Goal: Task Accomplishment & Management: Manage account settings

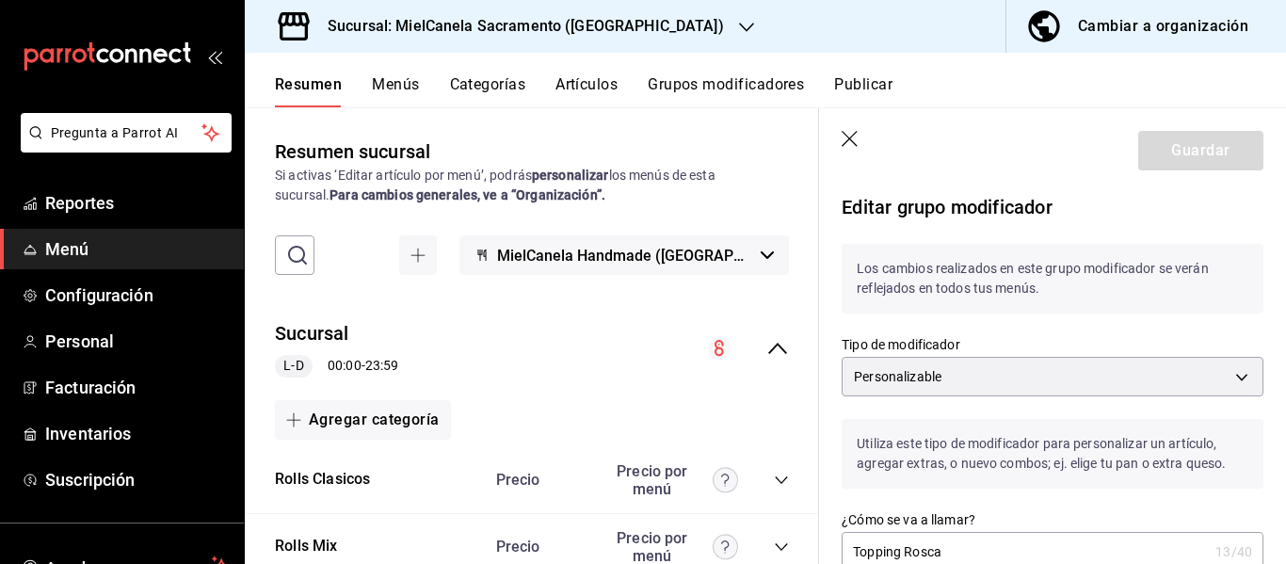
scroll to position [1226, 0]
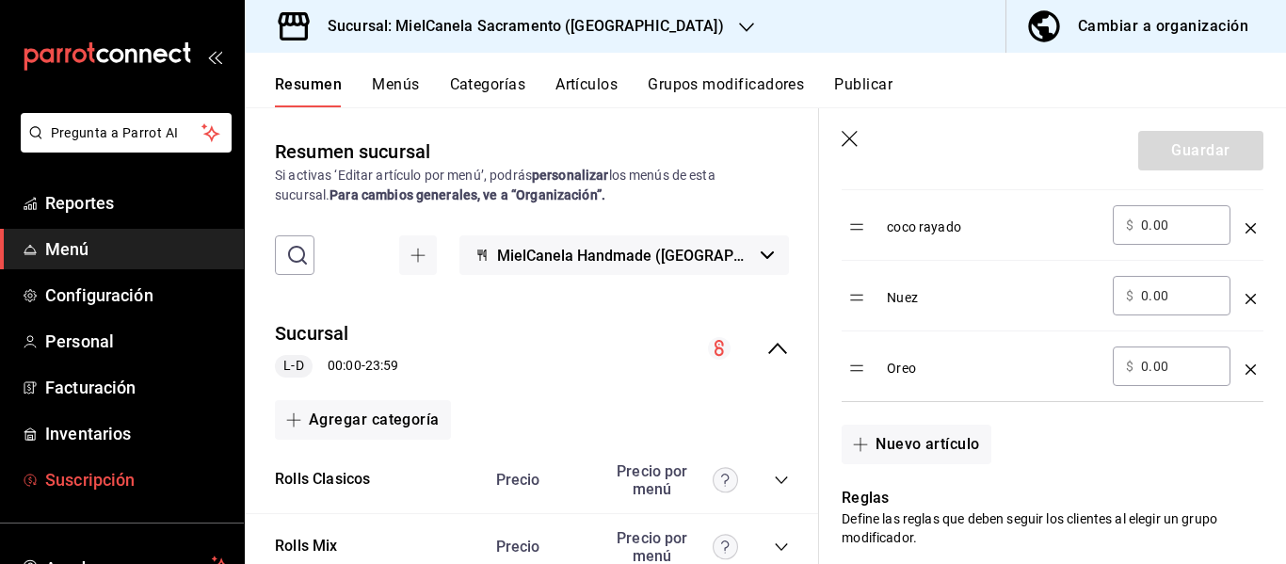
click at [95, 469] on span "Suscripción" at bounding box center [137, 479] width 184 height 25
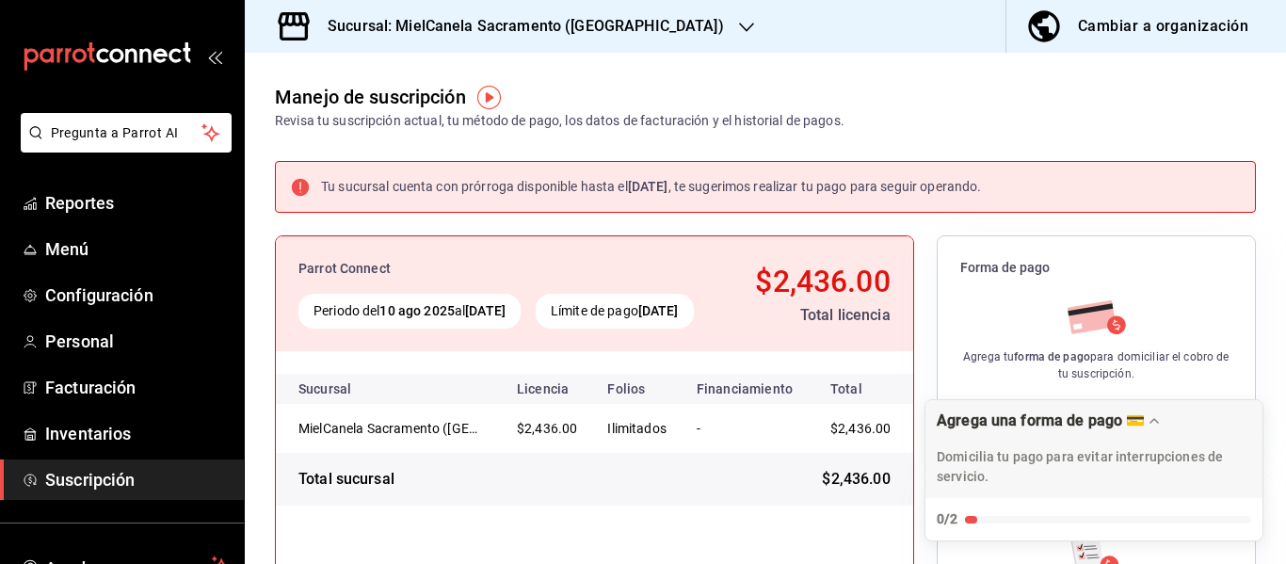
click at [453, 36] on h3 "Sucursal: MielCanela Sacramento ([GEOGRAPHIC_DATA])" at bounding box center [517, 26] width 411 height 23
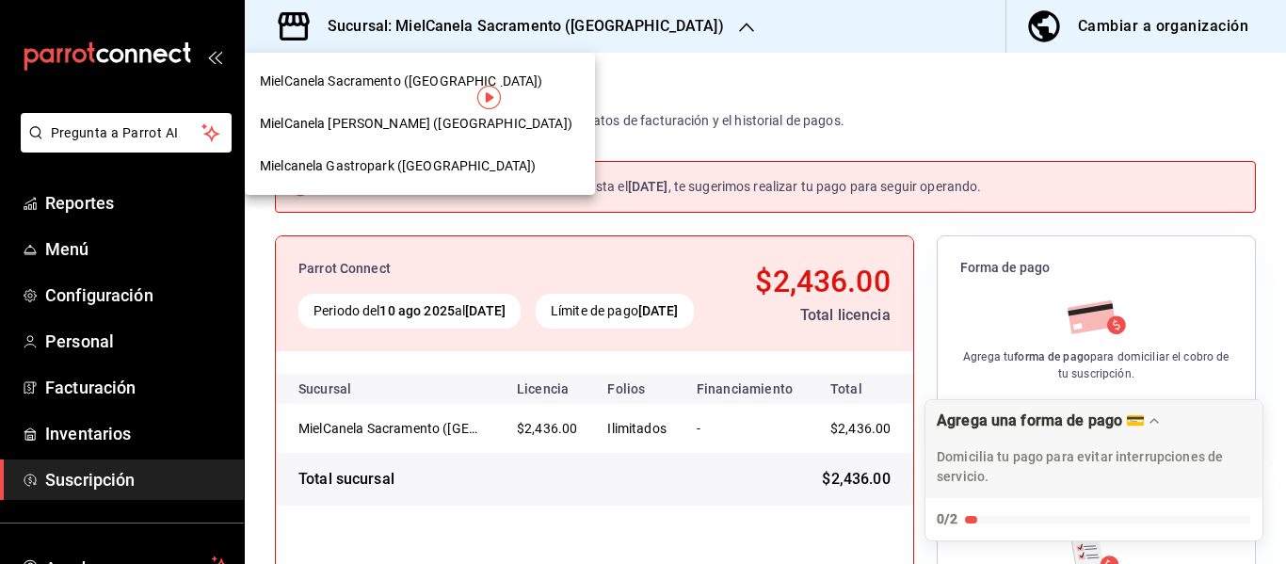
click at [408, 123] on span "MielCanela [PERSON_NAME] ([GEOGRAPHIC_DATA])" at bounding box center [416, 124] width 312 height 20
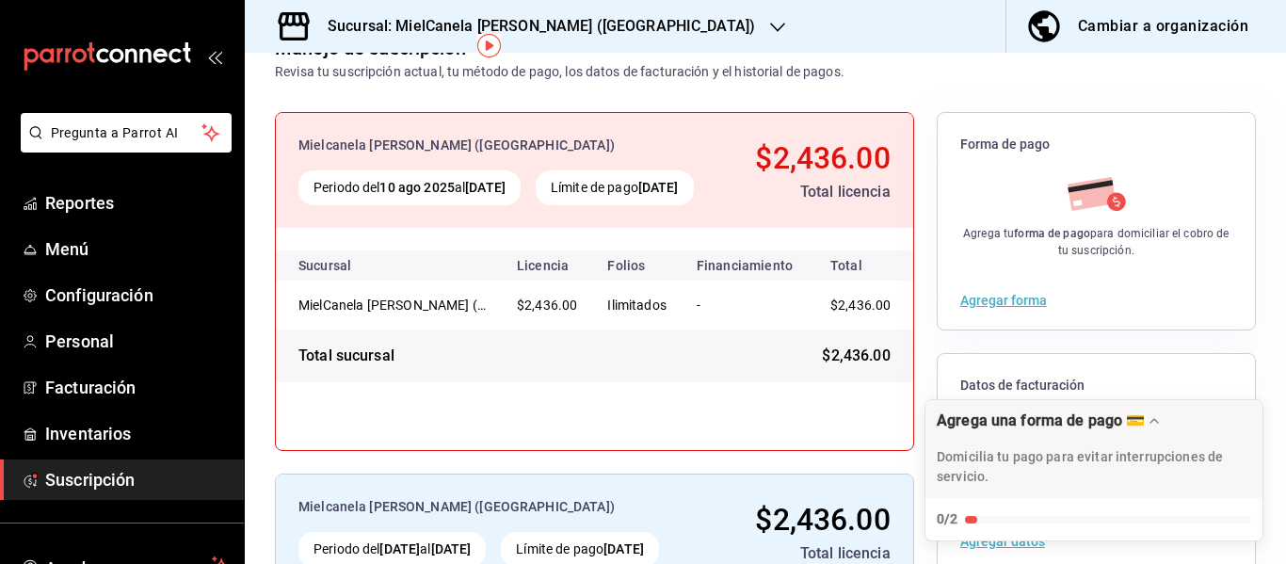
scroll to position [127, 0]
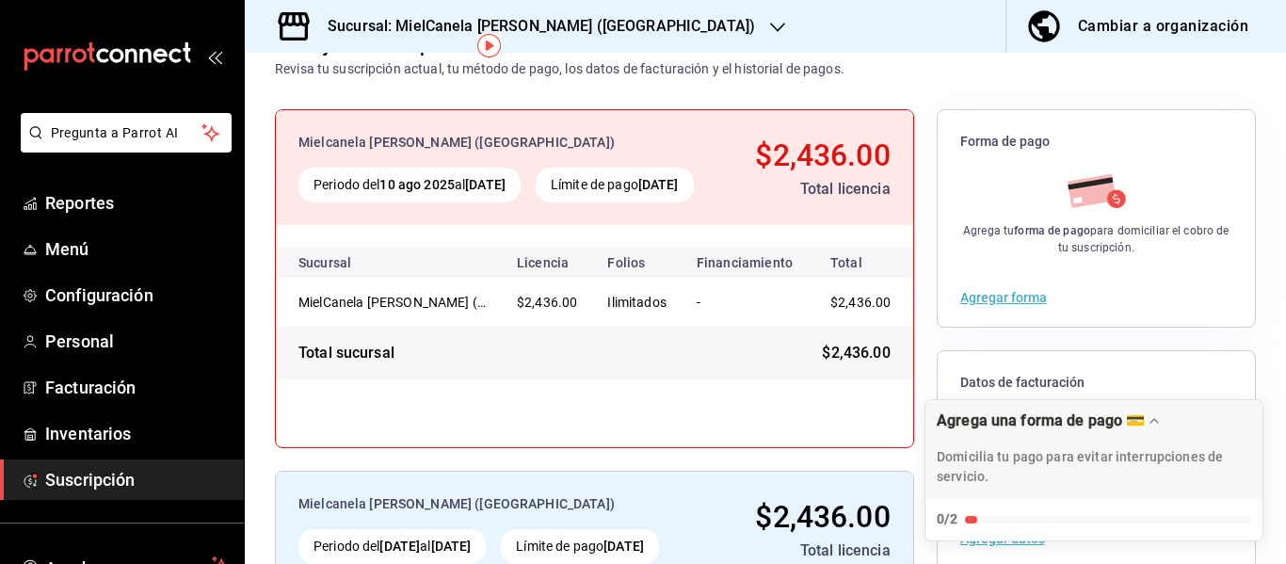
click at [1013, 296] on button "Agregar forma" at bounding box center [1003, 297] width 87 height 13
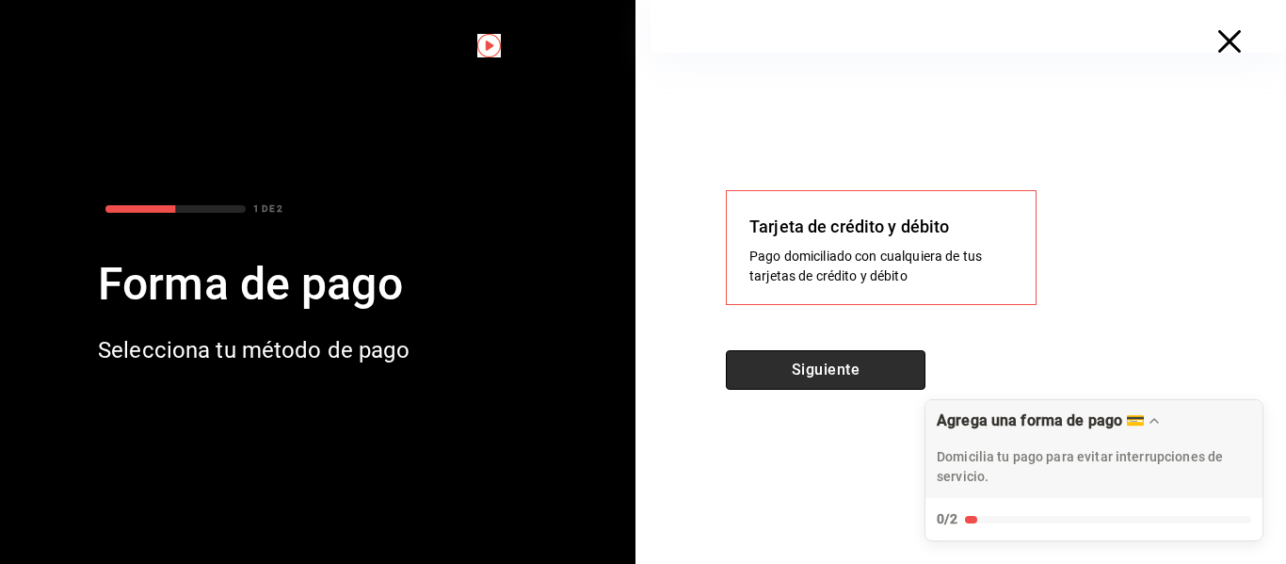
click at [856, 358] on button "Siguiente" at bounding box center [826, 370] width 200 height 40
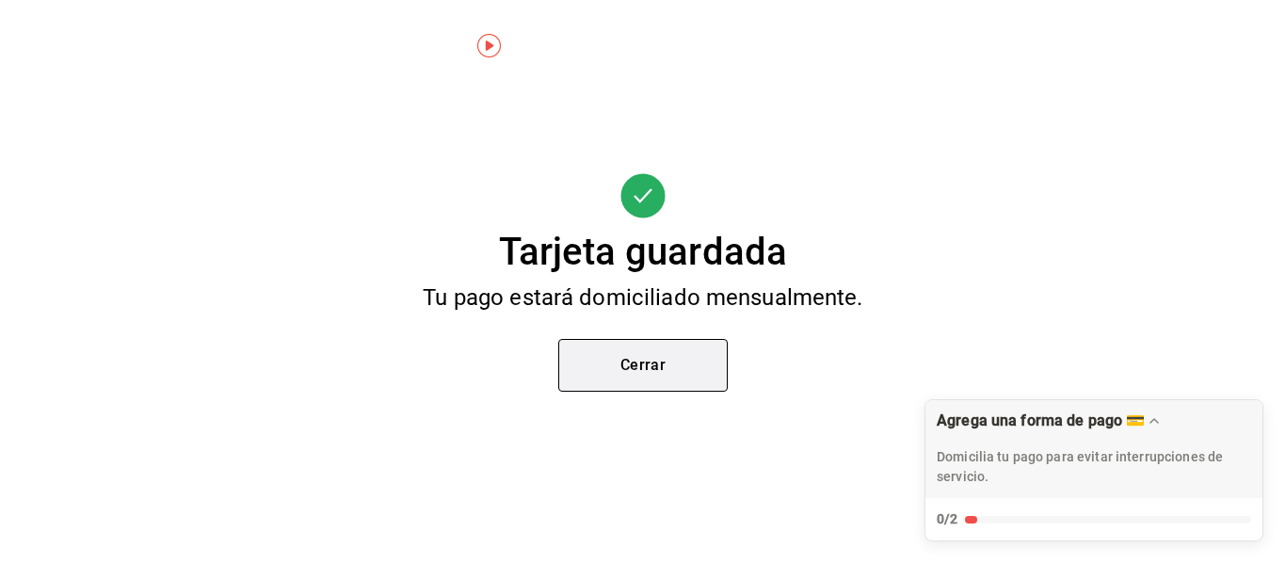
click at [686, 344] on button "Cerrar" at bounding box center [642, 365] width 169 height 53
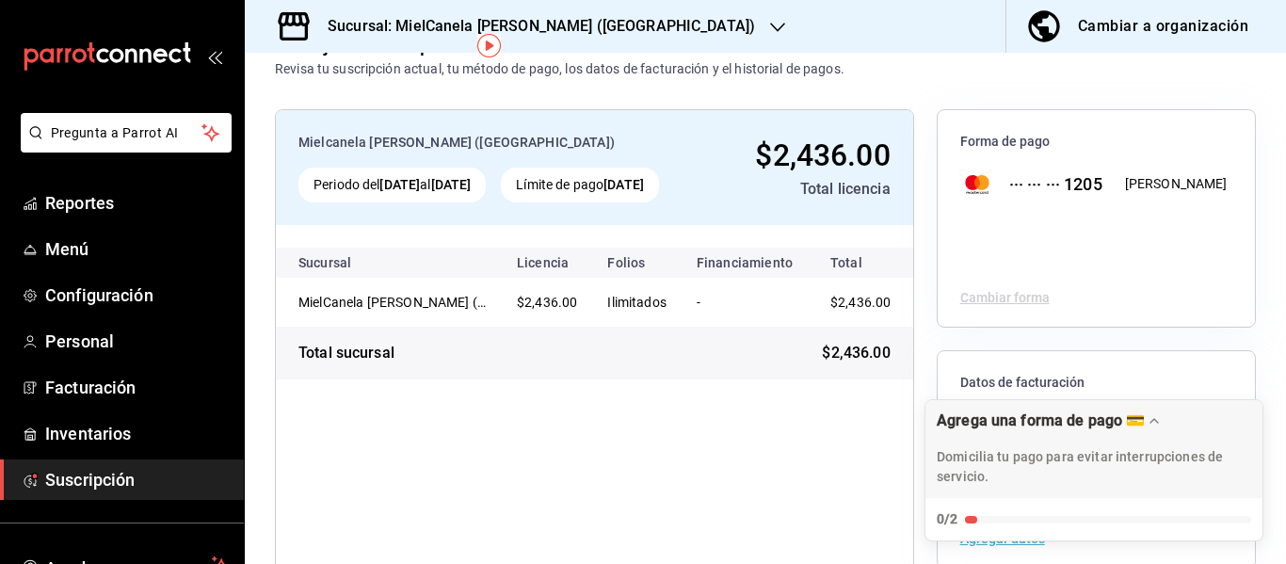
scroll to position [52, 0]
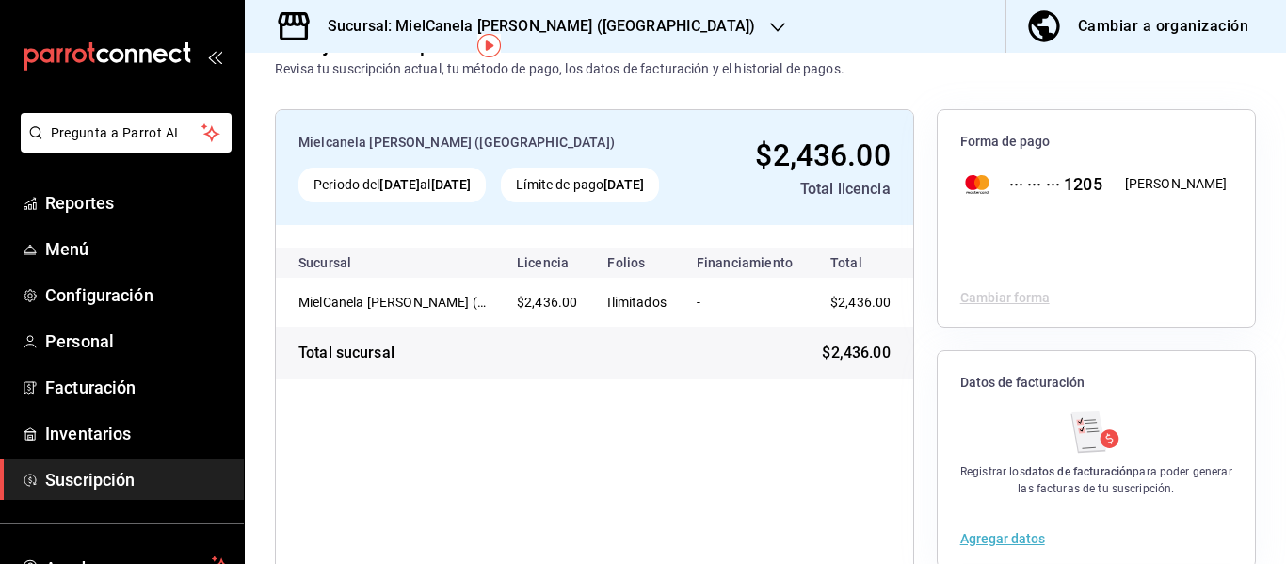
click at [998, 537] on button "Agregar datos" at bounding box center [1002, 538] width 85 height 13
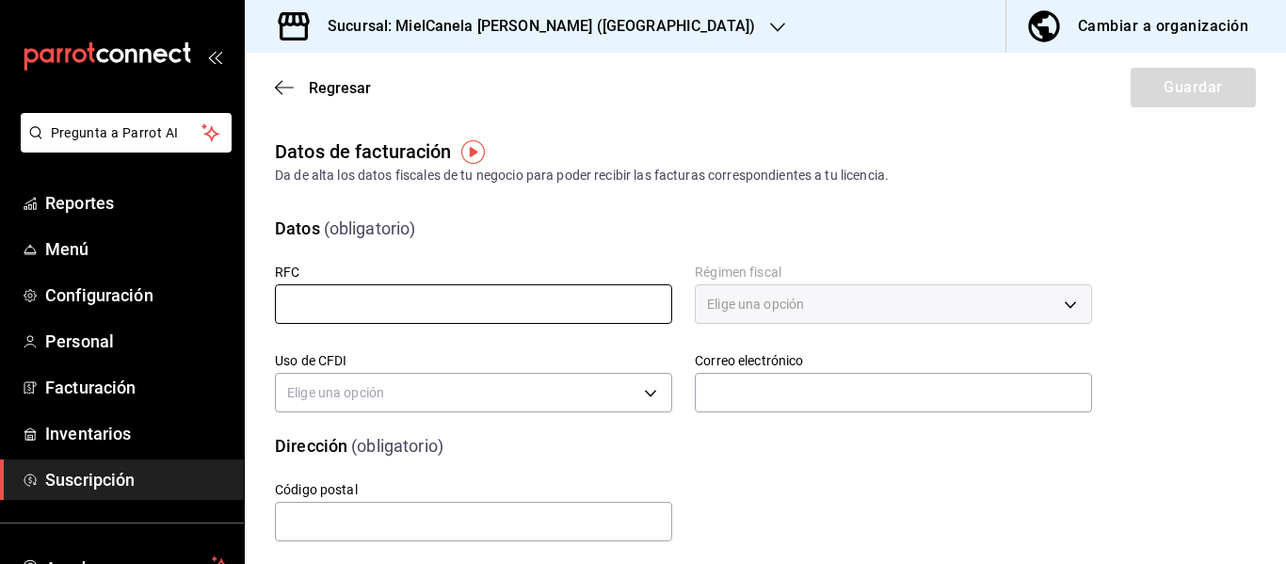
click at [362, 301] on input "text" at bounding box center [473, 304] width 397 height 40
type input "GAPM811014L58"
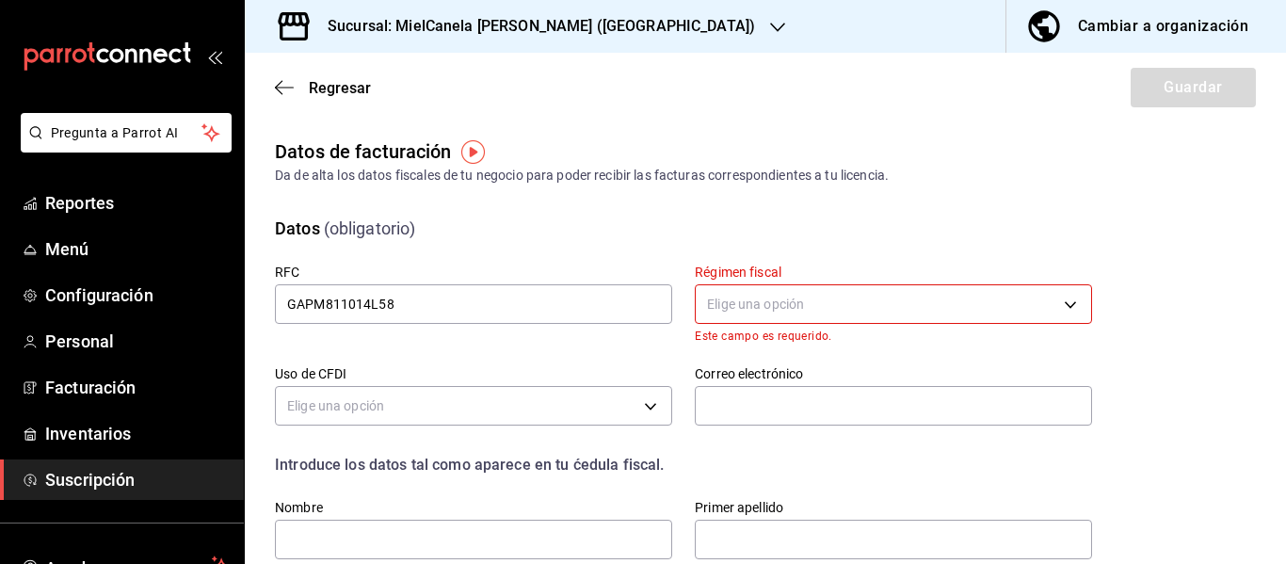
click at [728, 307] on body "Pregunta a Parrot AI Reportes Menú Configuración Personal Facturación Inventari…" at bounding box center [643, 282] width 1286 height 564
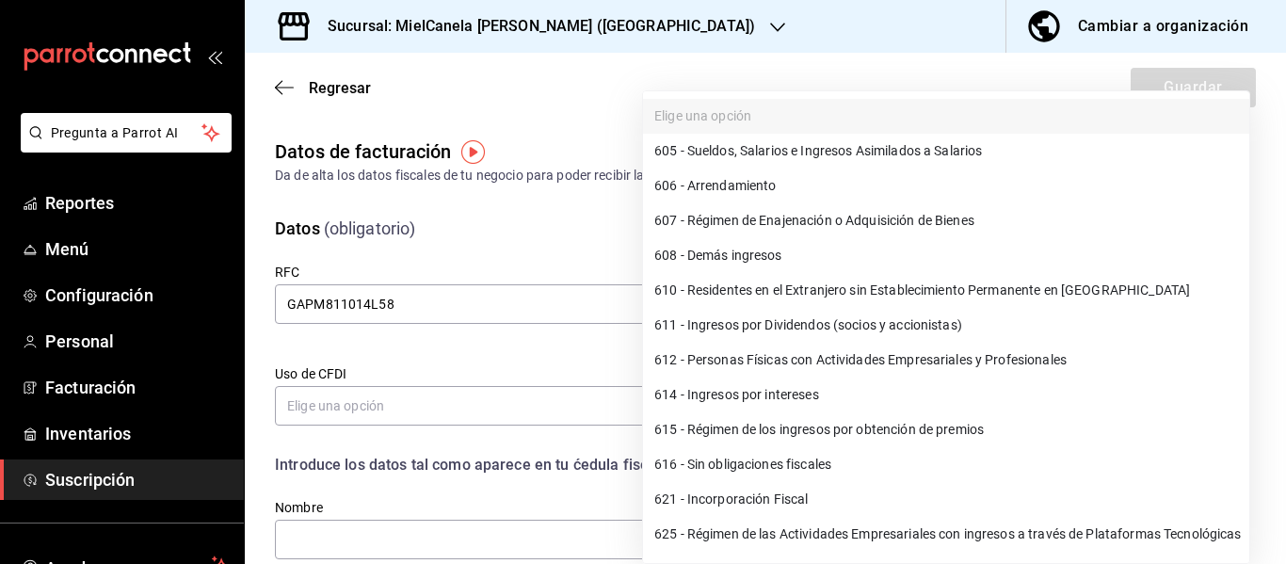
click at [769, 345] on li "612 - Personas Físicas con Actividades Empresariales y Profesionales" at bounding box center [946, 360] width 606 height 35
type input "612"
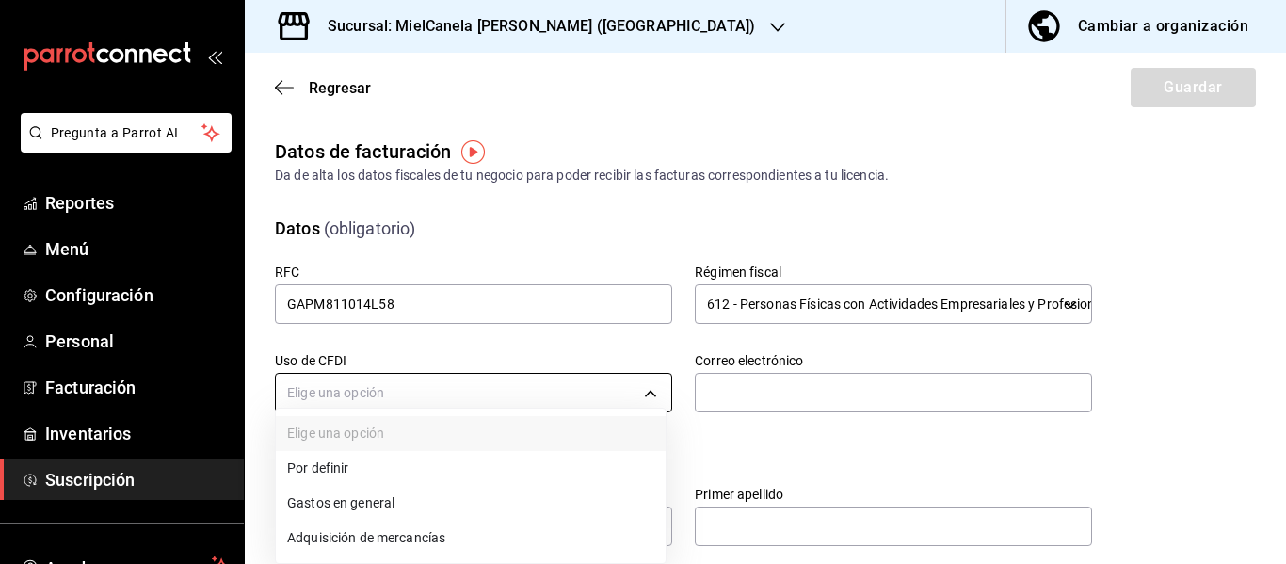
click at [535, 376] on body "Pregunta a Parrot AI Reportes Menú Configuración Personal Facturación Inventari…" at bounding box center [643, 282] width 1286 height 564
click at [355, 506] on li "Gastos en general" at bounding box center [471, 503] width 390 height 35
type input "G03"
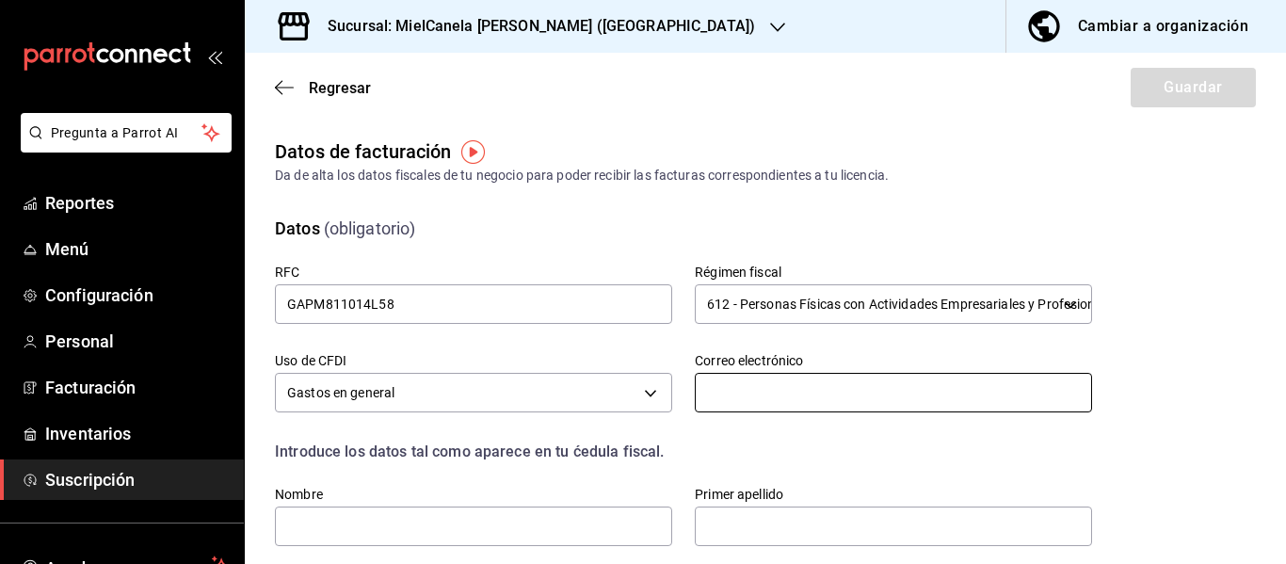
click at [749, 389] on input "text" at bounding box center [893, 393] width 397 height 40
type input "mielcanelads@gmail.com"
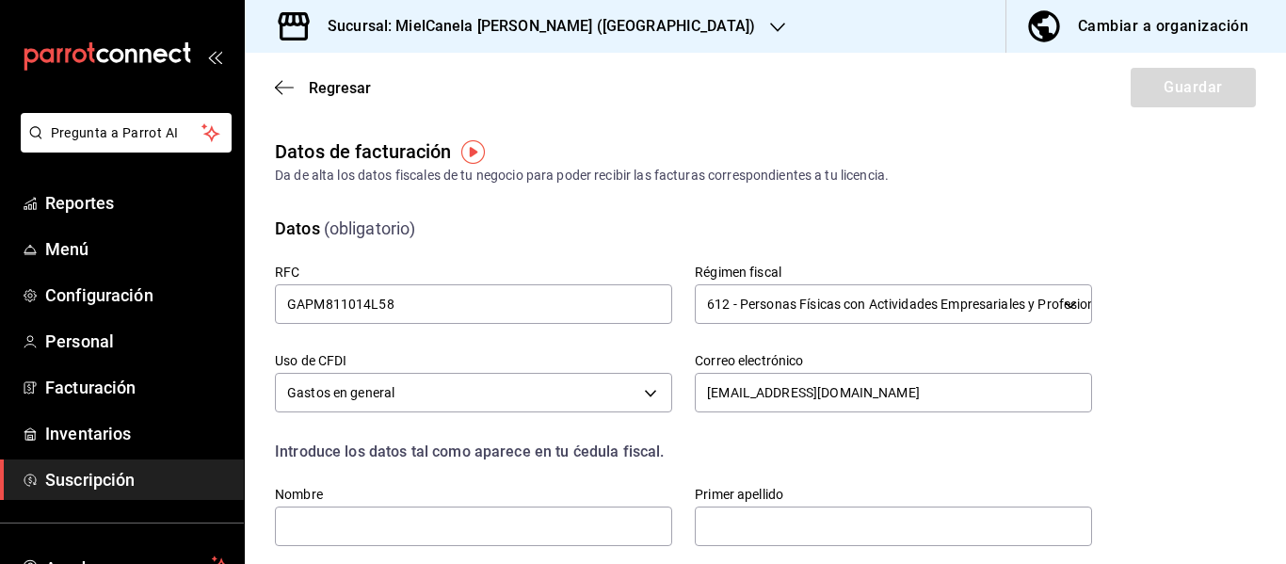
type input "612"
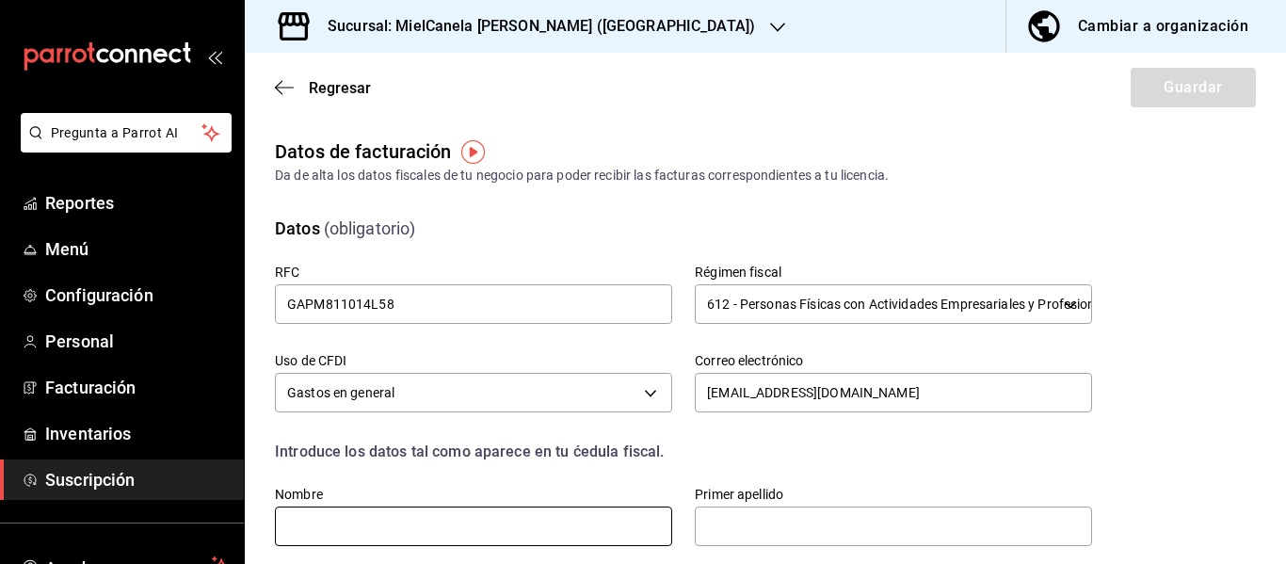
type input "MYRNA"
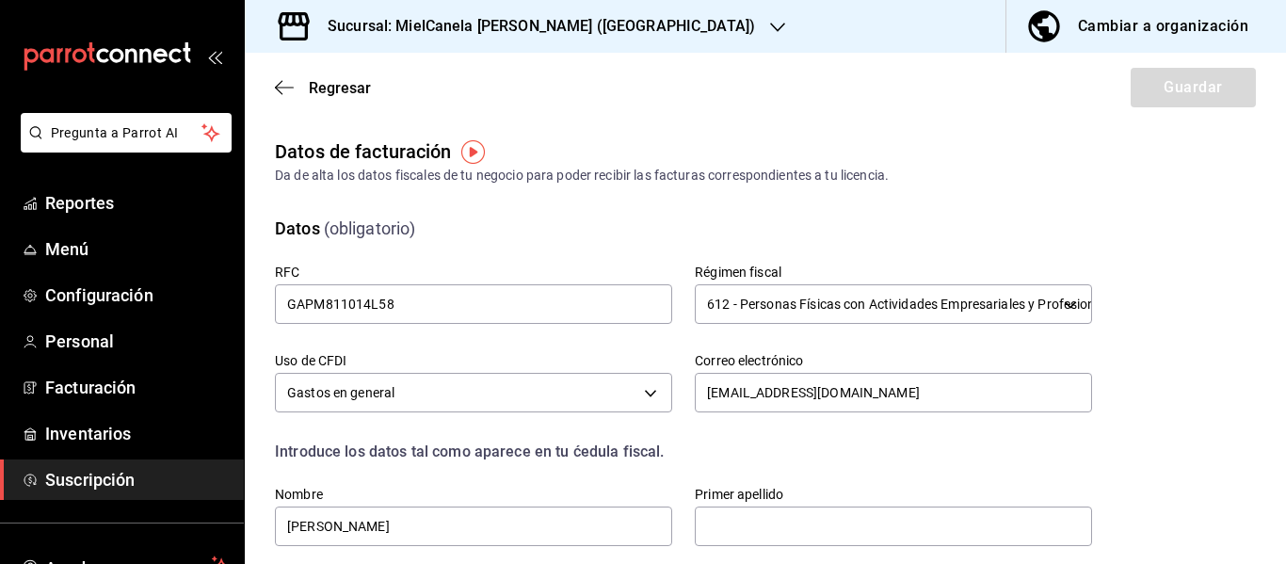
type input "PADILLA"
type input "83144"
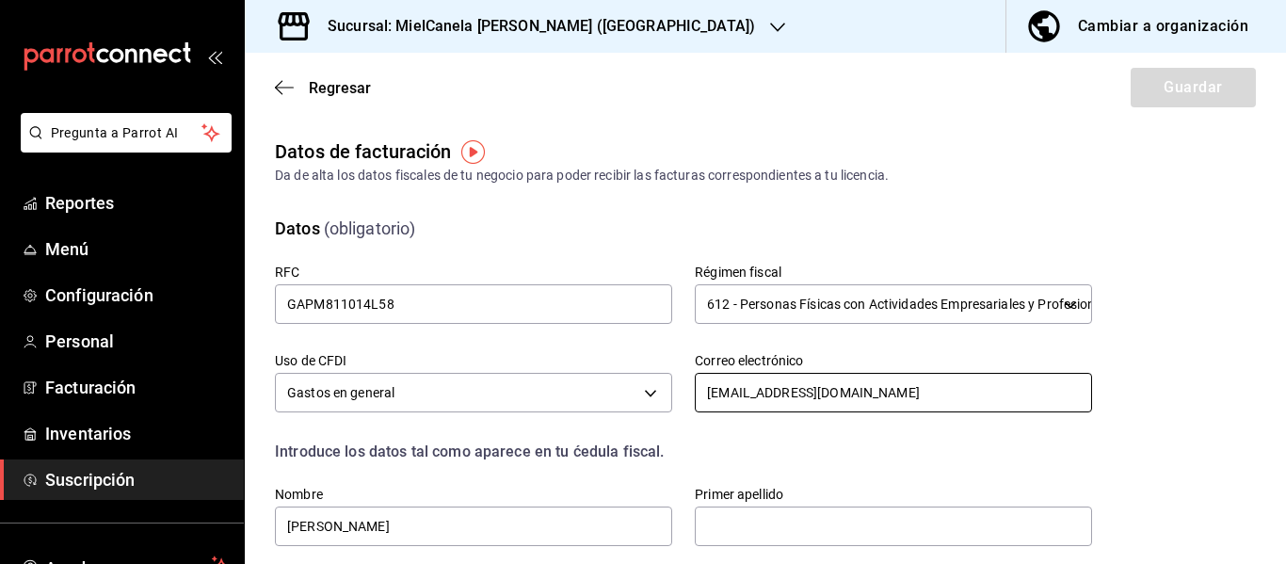
type input "612"
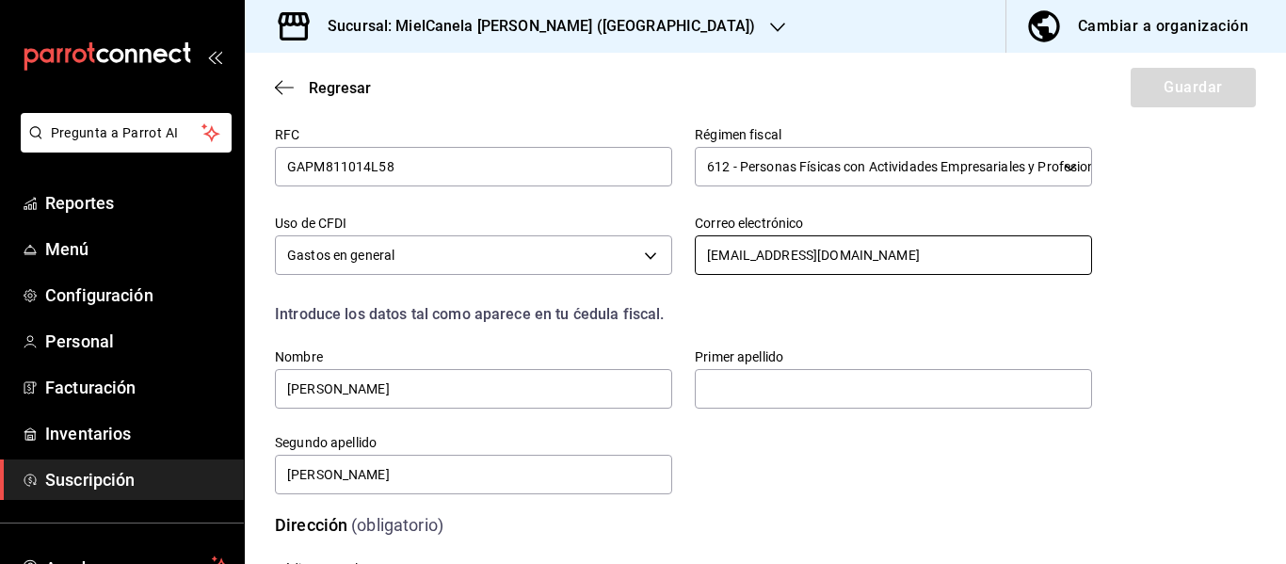
scroll to position [159, 0]
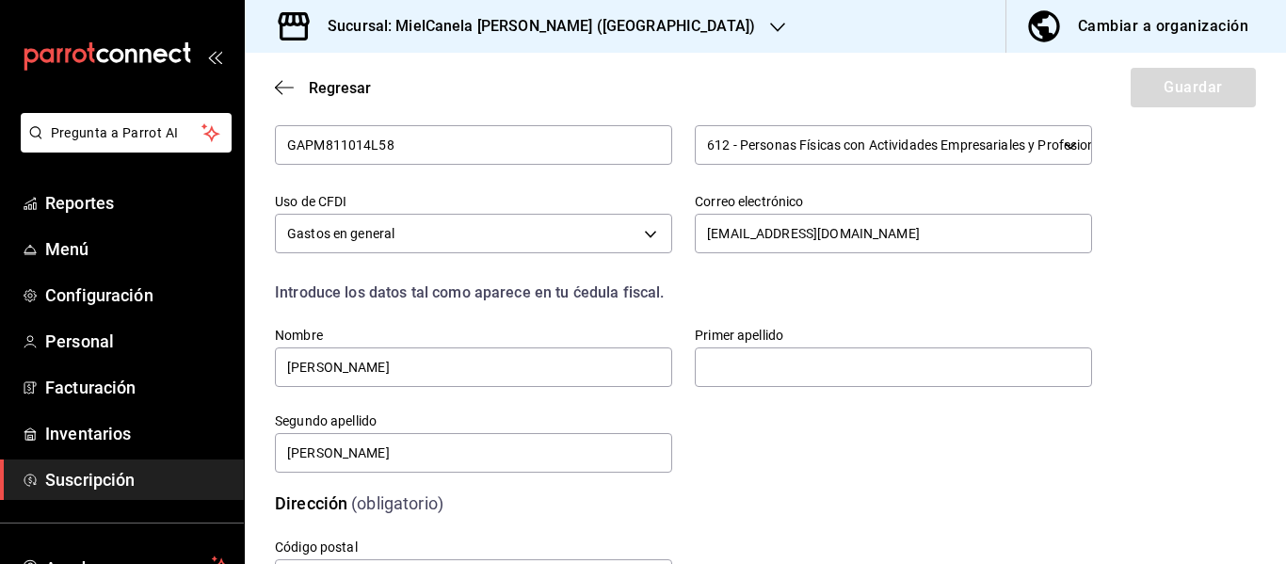
click at [574, 338] on label "Nombre" at bounding box center [473, 334] width 397 height 13
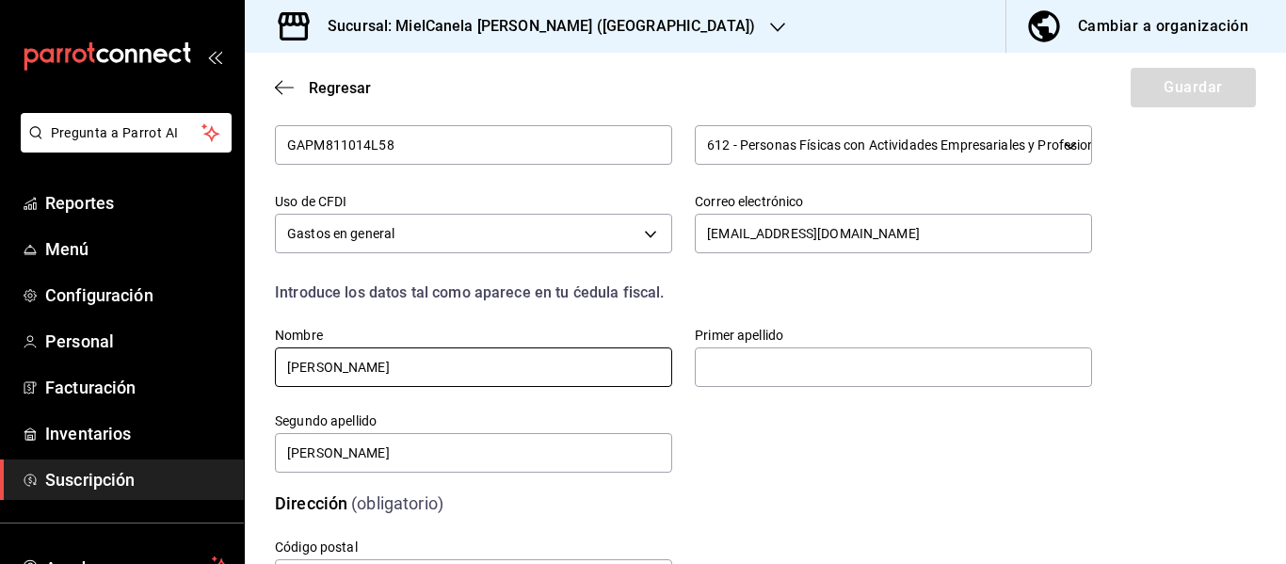
click at [556, 373] on input "MYRNA" at bounding box center [473, 367] width 397 height 40
type input "MYRNA SUSANA"
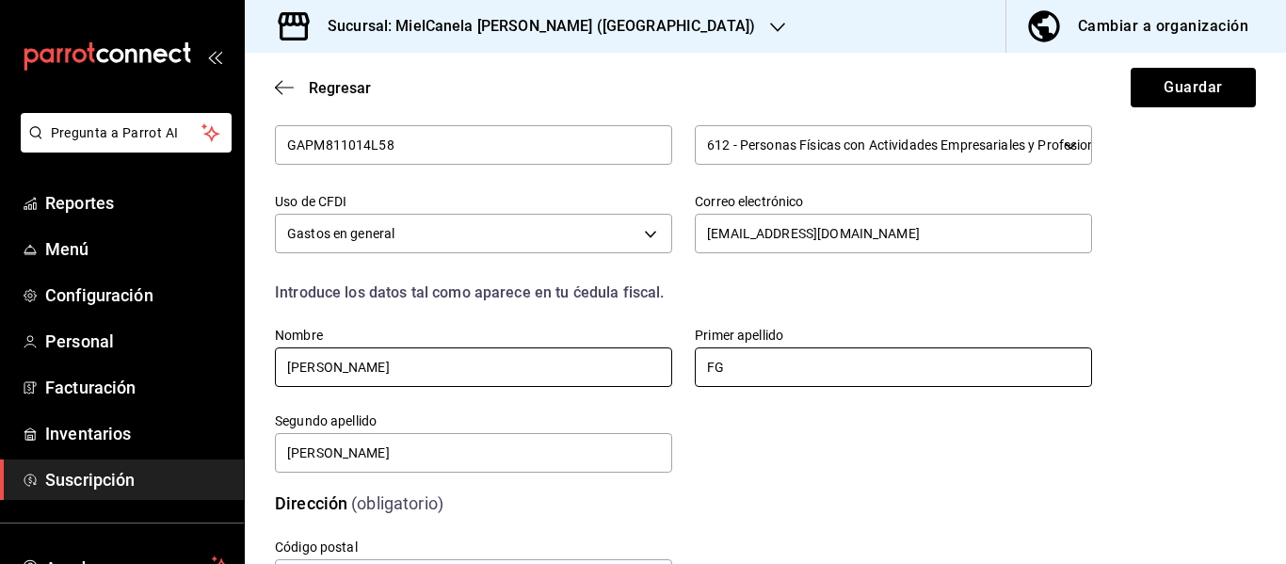
type input "F"
type input "GAMBOA"
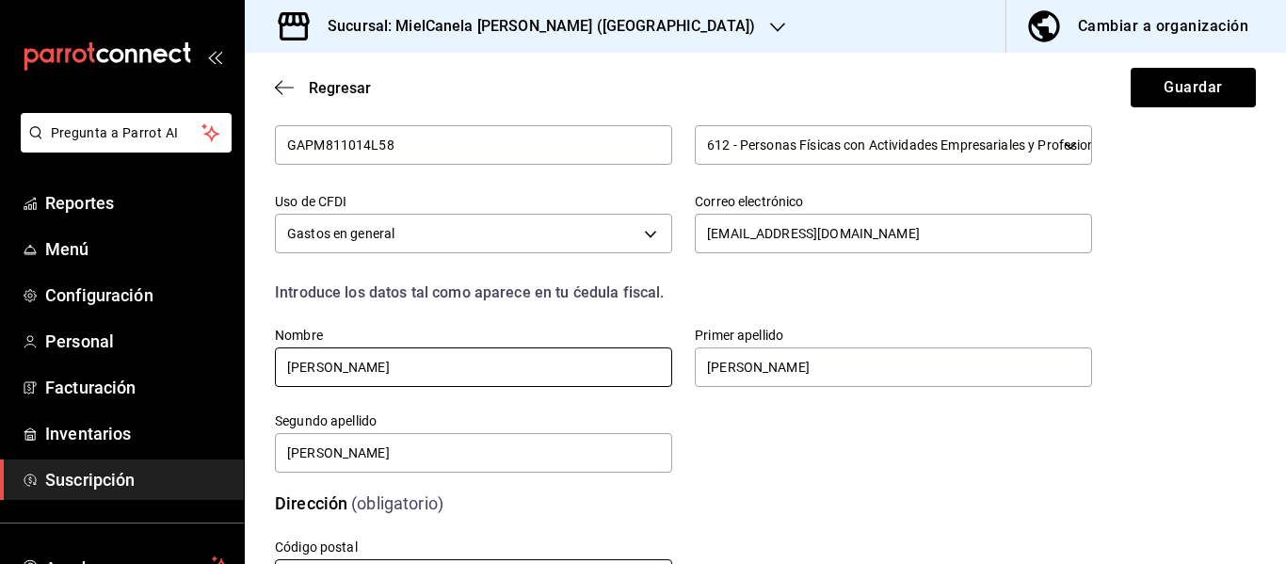
scroll to position [194, 0]
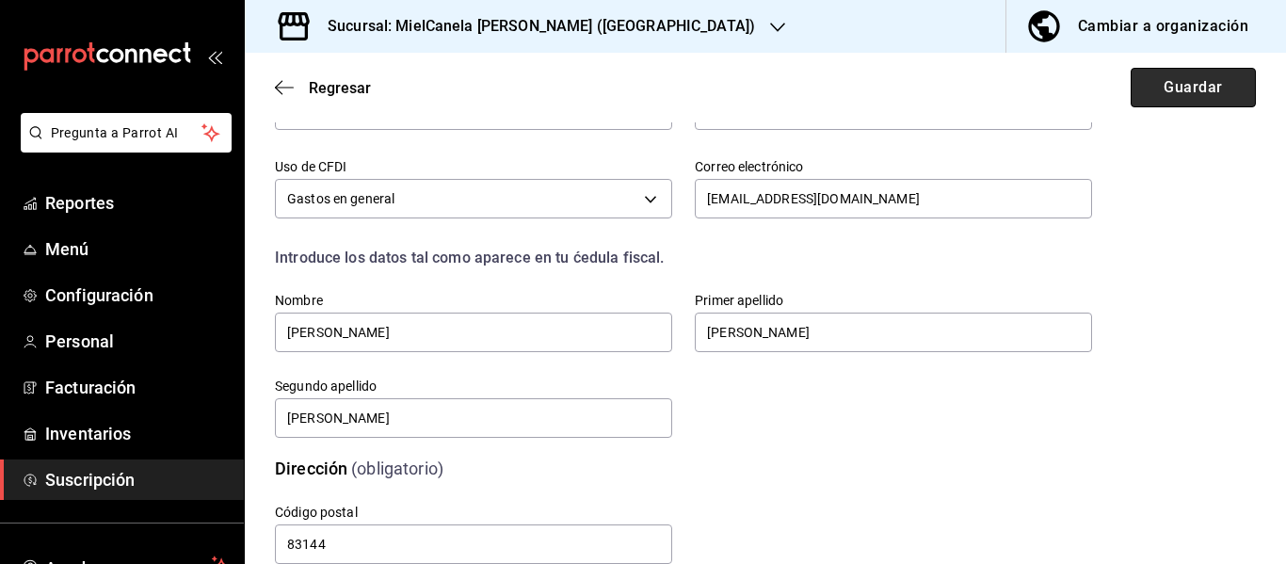
click at [1151, 106] on button "Guardar" at bounding box center [1192, 88] width 125 height 40
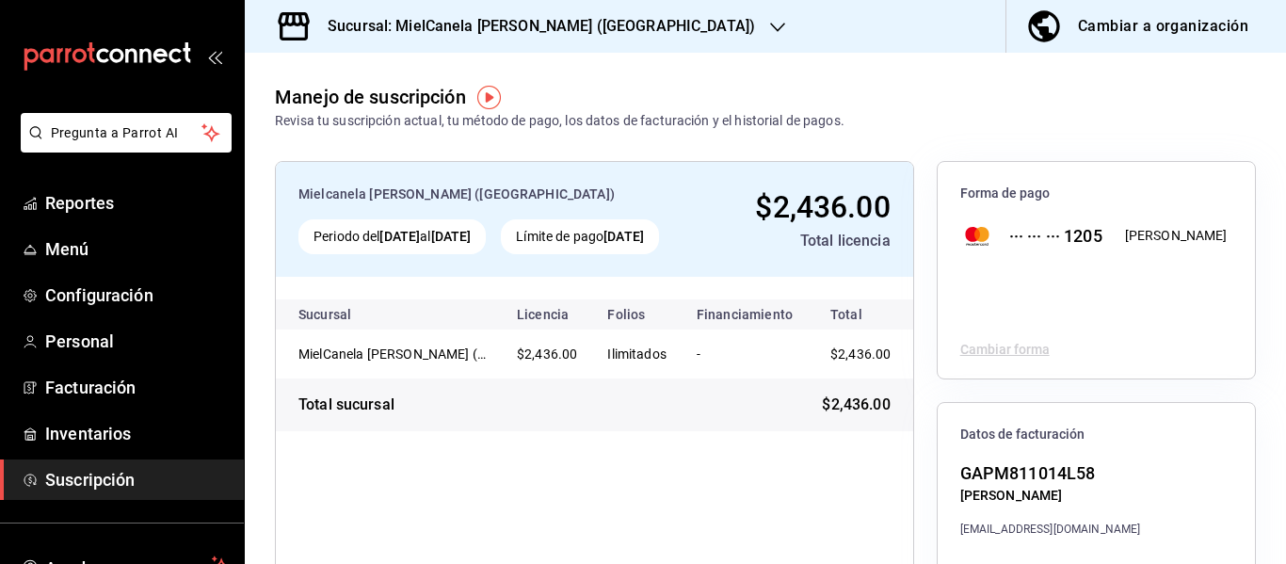
click at [618, 27] on h3 "Sucursal: MielCanela Navarrete (Hermosillo)" at bounding box center [533, 26] width 442 height 23
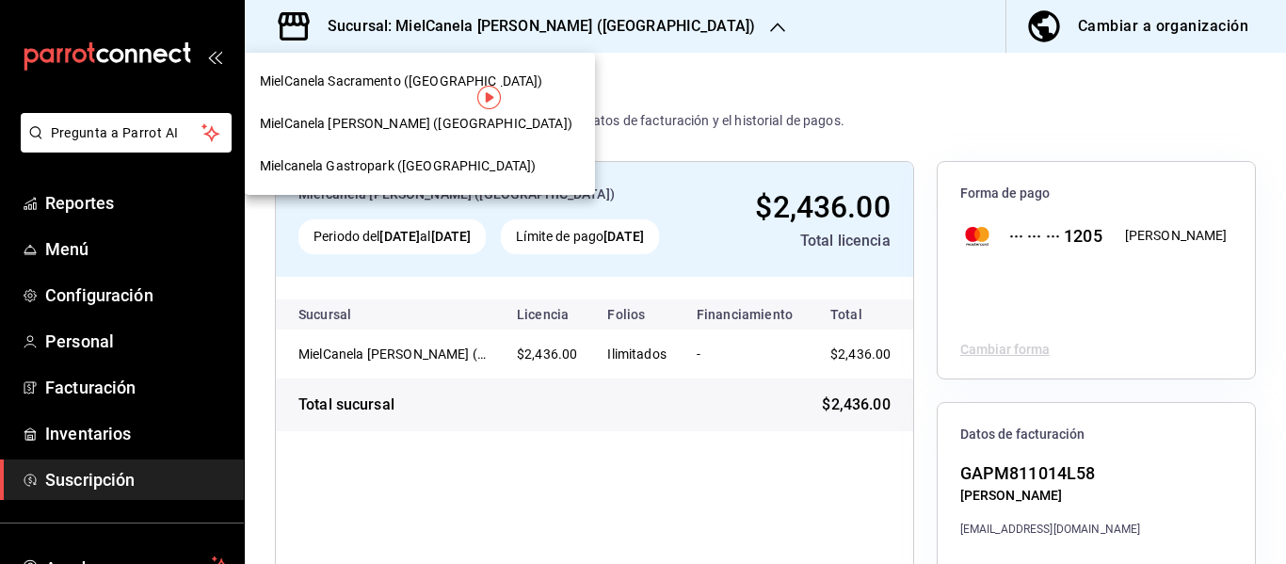
click at [476, 65] on div "MielCanela Sacramento (Hermosillo)" at bounding box center [420, 81] width 350 height 42
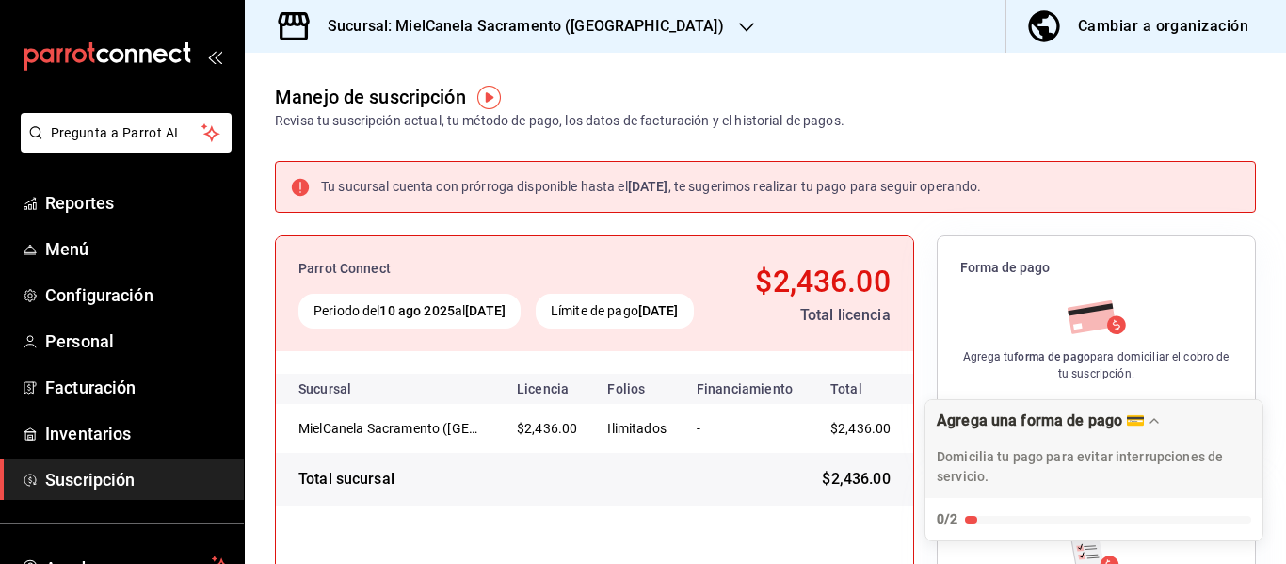
click at [520, 21] on h3 "Sucursal: MielCanela Sacramento (Hermosillo)" at bounding box center [517, 26] width 411 height 23
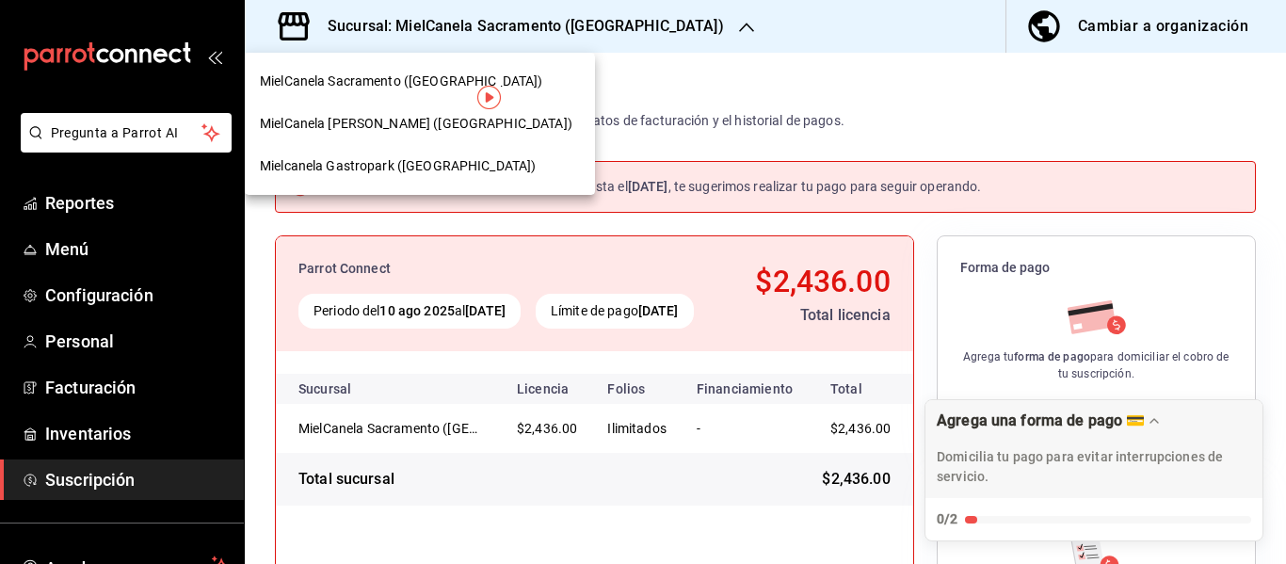
click at [406, 178] on div "Mielcanela Gastropark (Hermosillo)" at bounding box center [420, 166] width 350 height 42
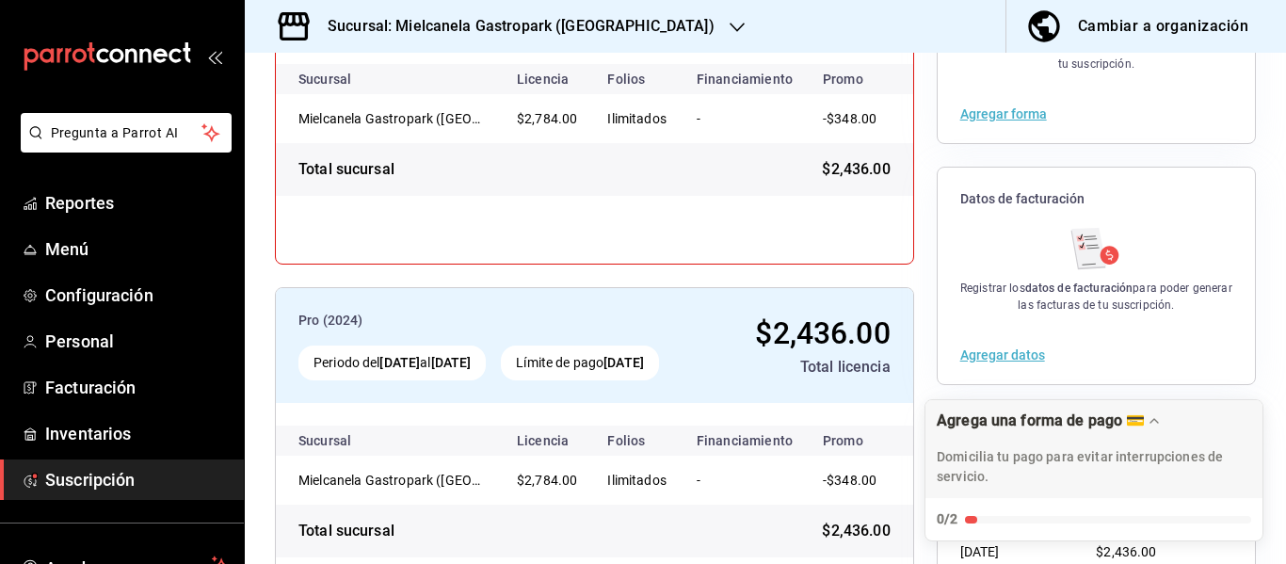
scroll to position [403, 0]
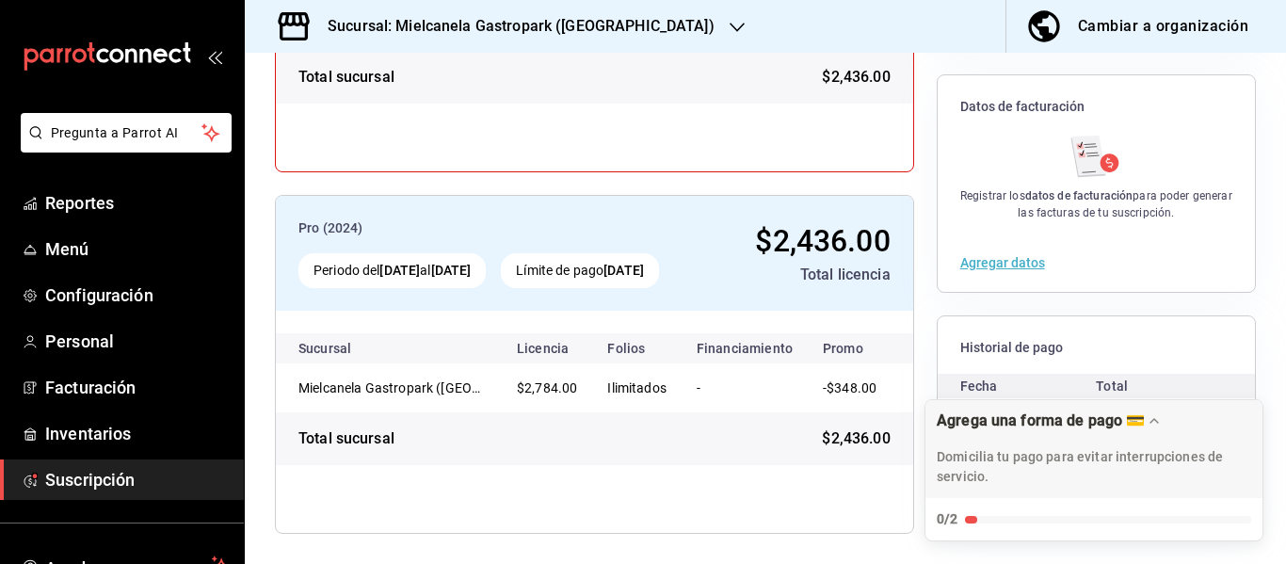
click at [986, 258] on button "Agregar datos" at bounding box center [1002, 262] width 85 height 13
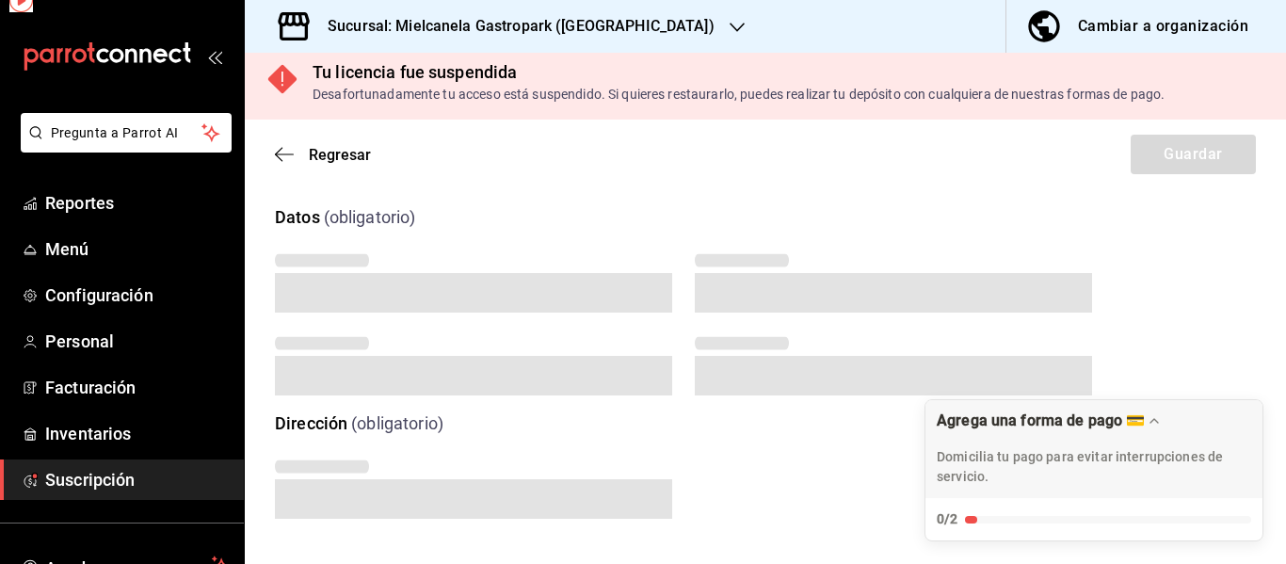
scroll to position [8, 0]
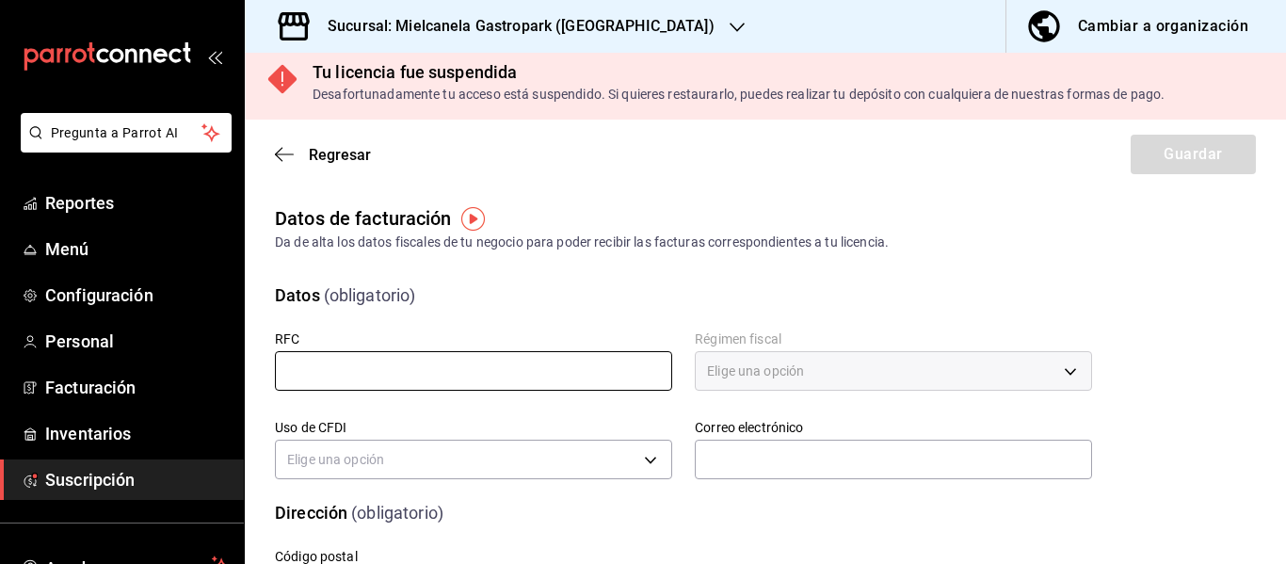
click at [422, 365] on input "text" at bounding box center [473, 371] width 397 height 40
type input "GAPM811014L58"
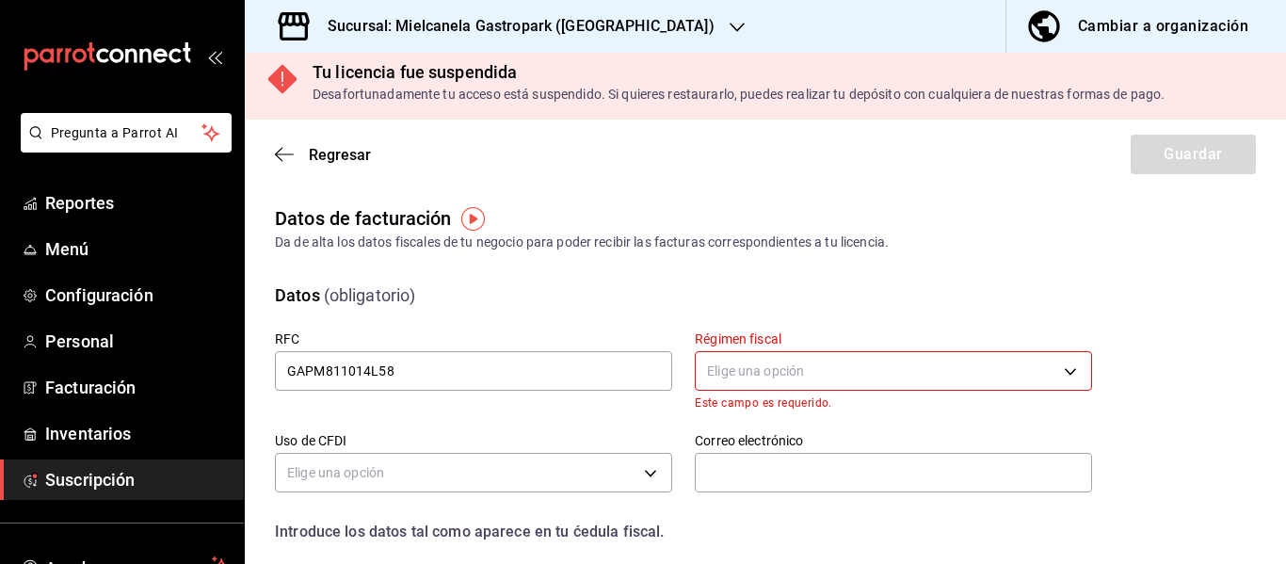
click at [738, 351] on body "Pregunta a Parrot AI Reportes Menú Configuración Personal Facturación Inventari…" at bounding box center [643, 282] width 1286 height 564
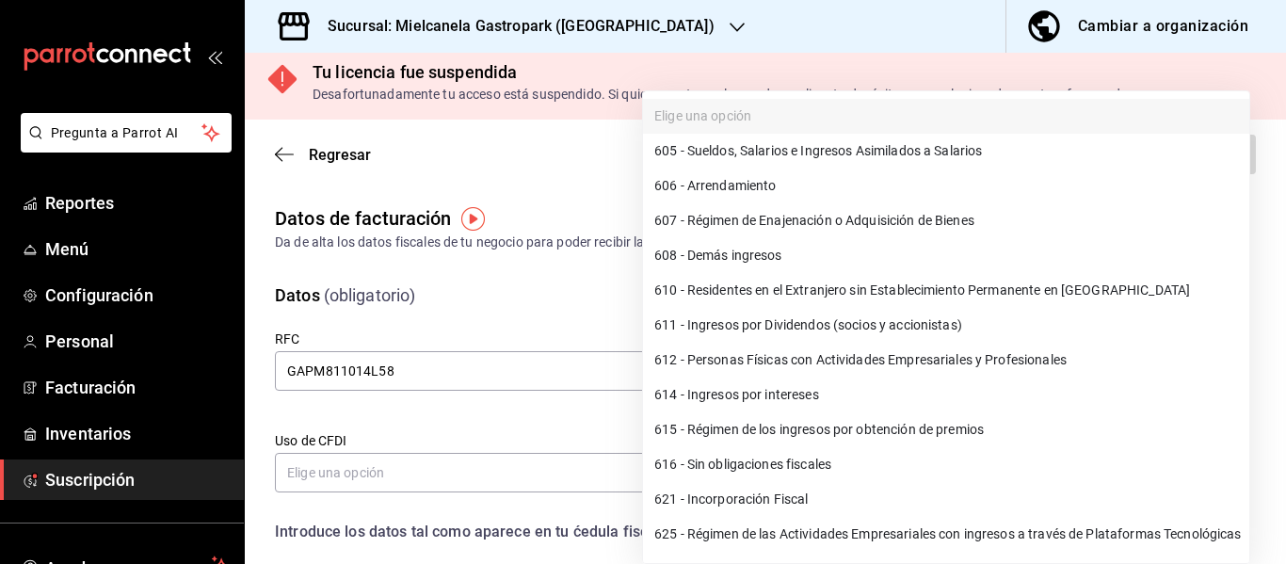
click at [739, 361] on li "612 - Personas Físicas con Actividades Empresariales y Profesionales" at bounding box center [946, 360] width 606 height 35
type input "612"
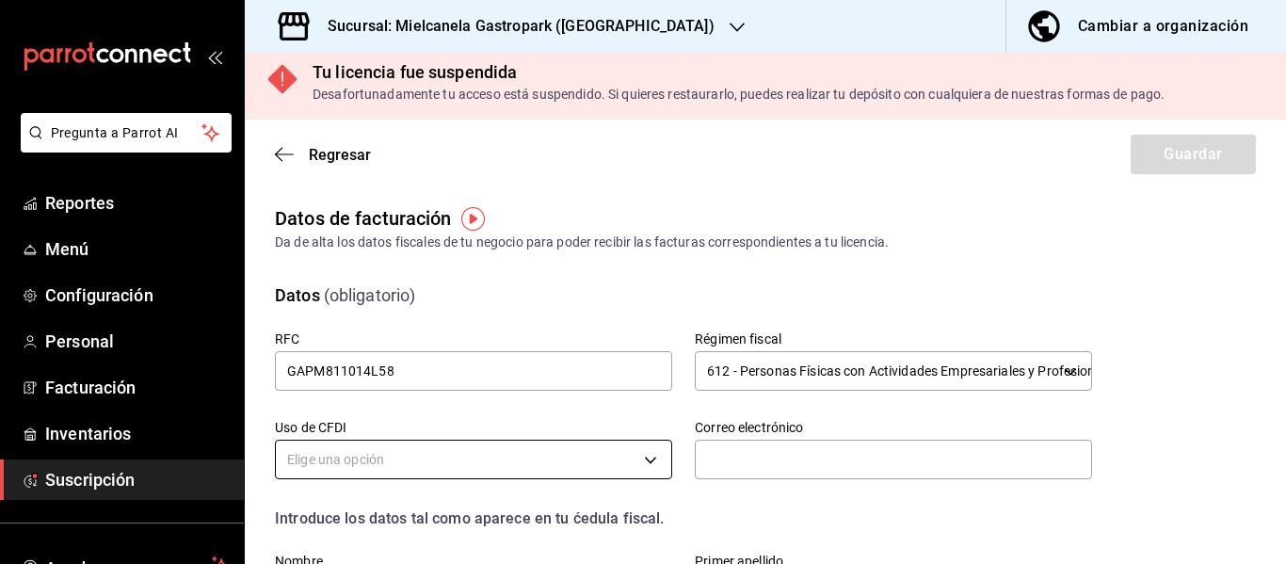
click at [467, 446] on body "Pregunta a Parrot AI Reportes Menú Configuración Personal Facturación Inventari…" at bounding box center [643, 282] width 1286 height 564
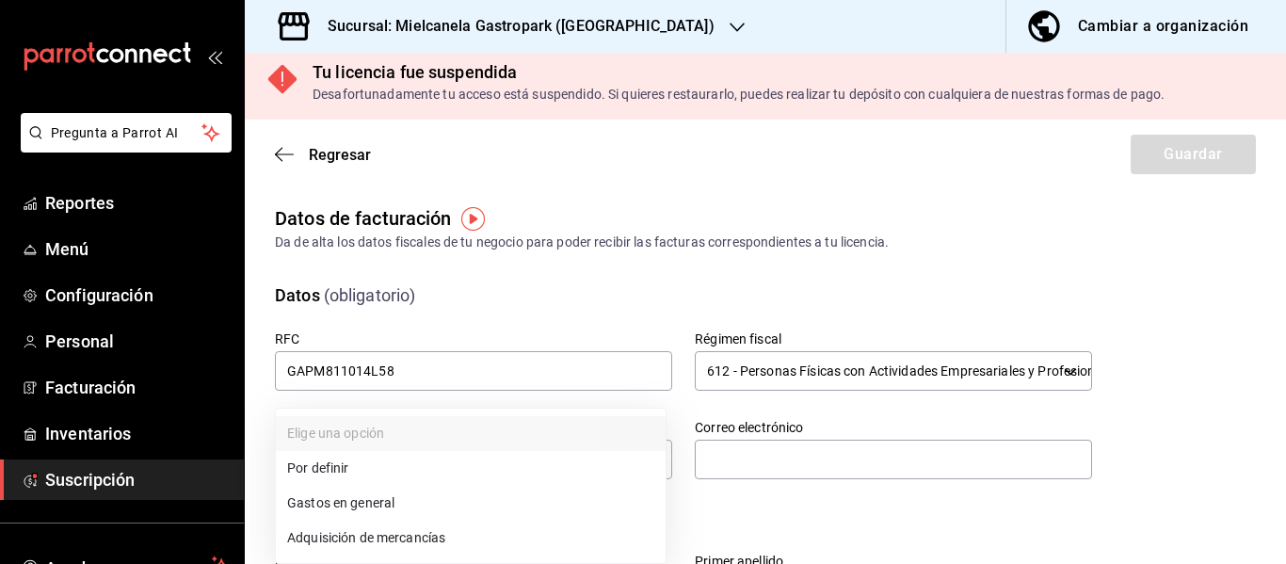
click at [367, 496] on li "Gastos en general" at bounding box center [471, 503] width 390 height 35
type input "G03"
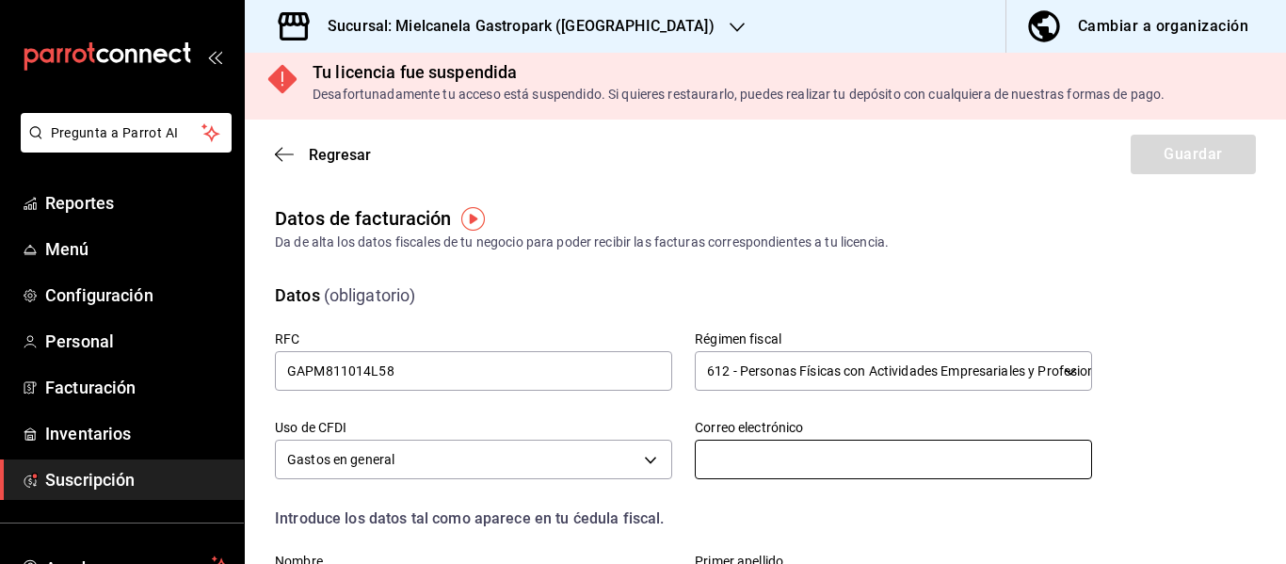
click at [796, 445] on input "text" at bounding box center [893, 460] width 397 height 40
type input "mielcanelads@gmail.com"
type input "612"
type input "MYRNA"
type input "PADILLA"
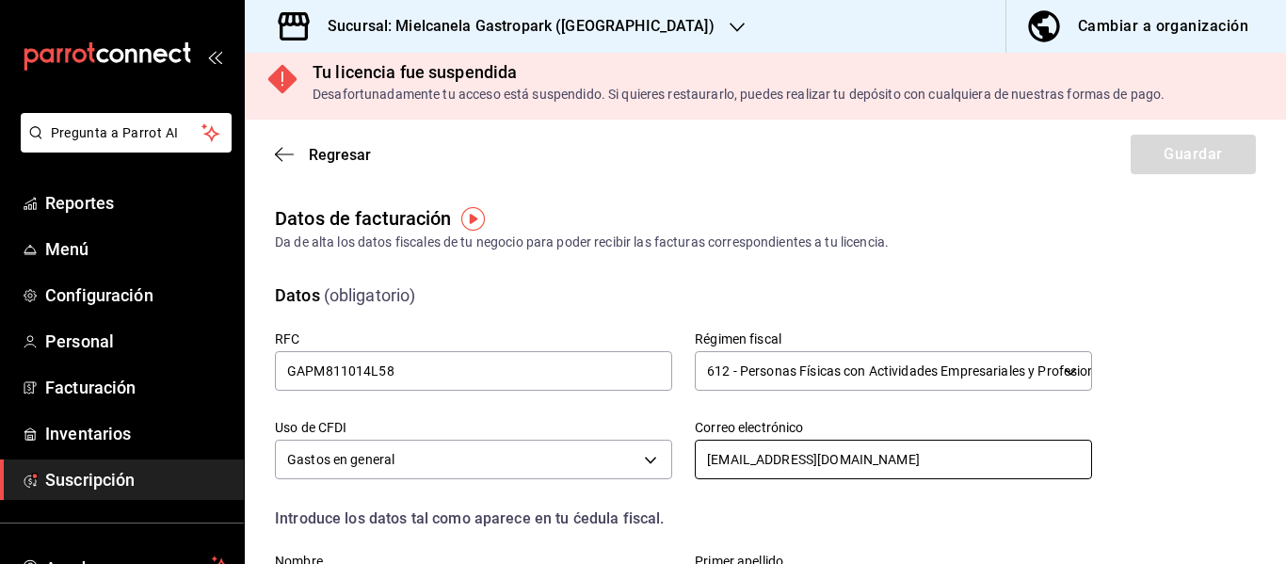
type input "83144"
type input "612"
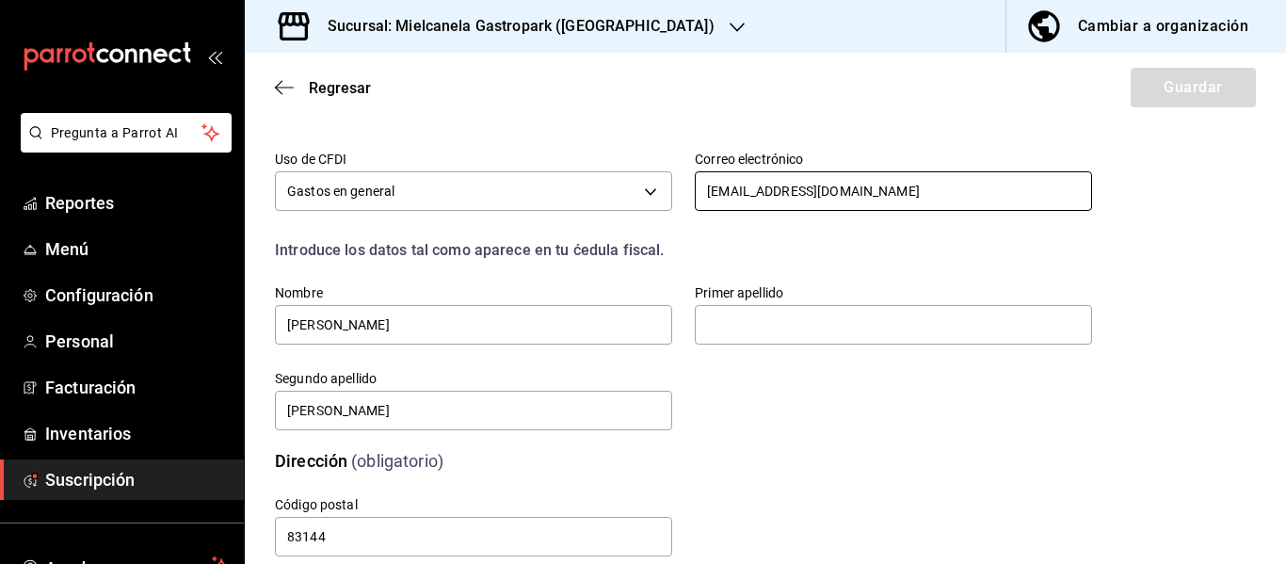
scroll to position [279, 0]
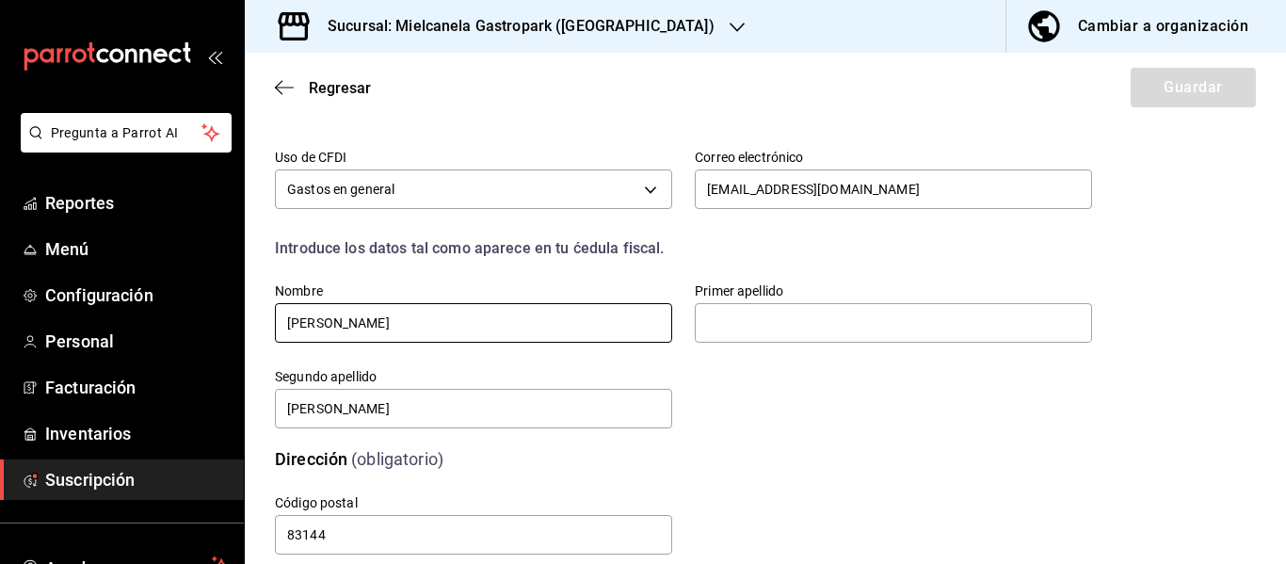
click at [628, 337] on input "MYRNA" at bounding box center [473, 323] width 397 height 40
type input "MYRNA SUSANA"
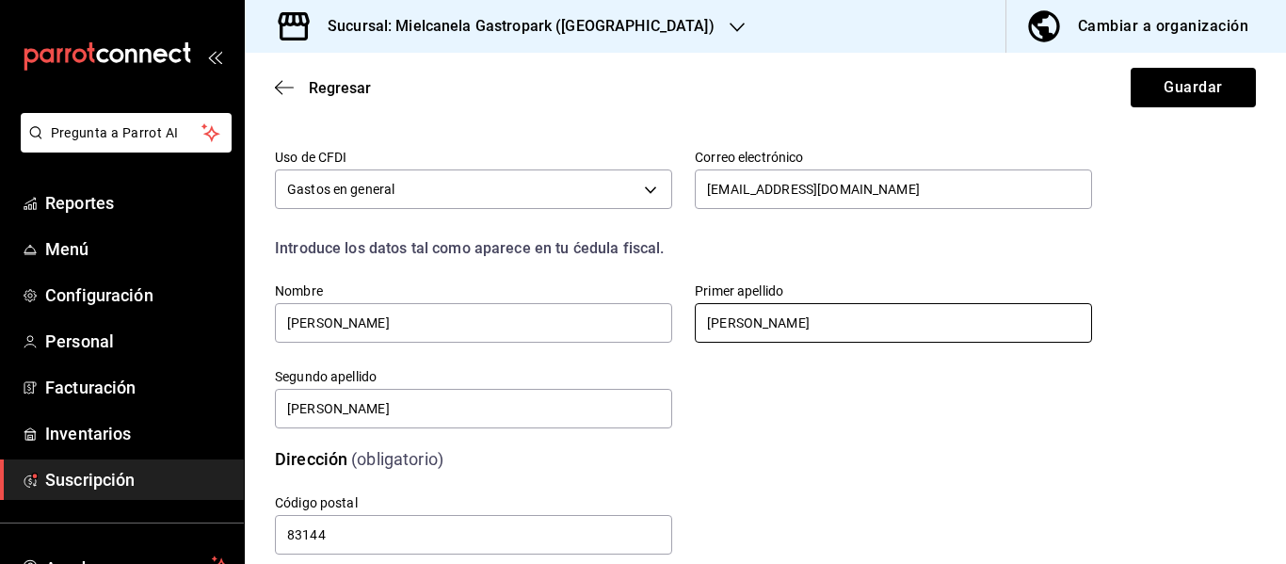
type input "GAMBOA"
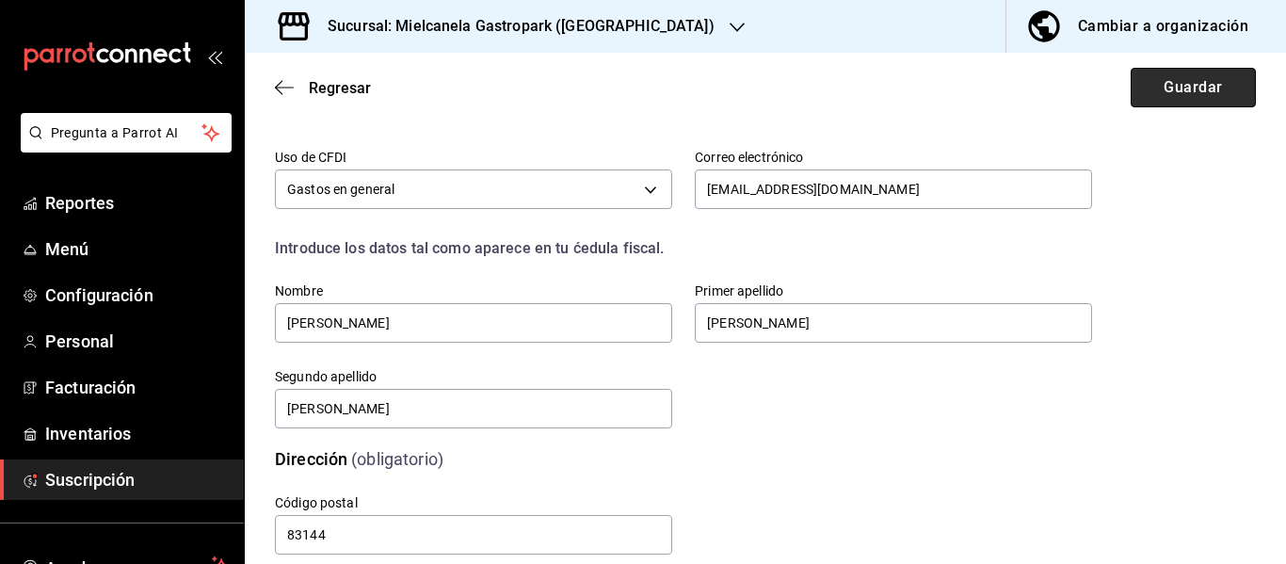
click at [1200, 93] on button "Guardar" at bounding box center [1192, 88] width 125 height 40
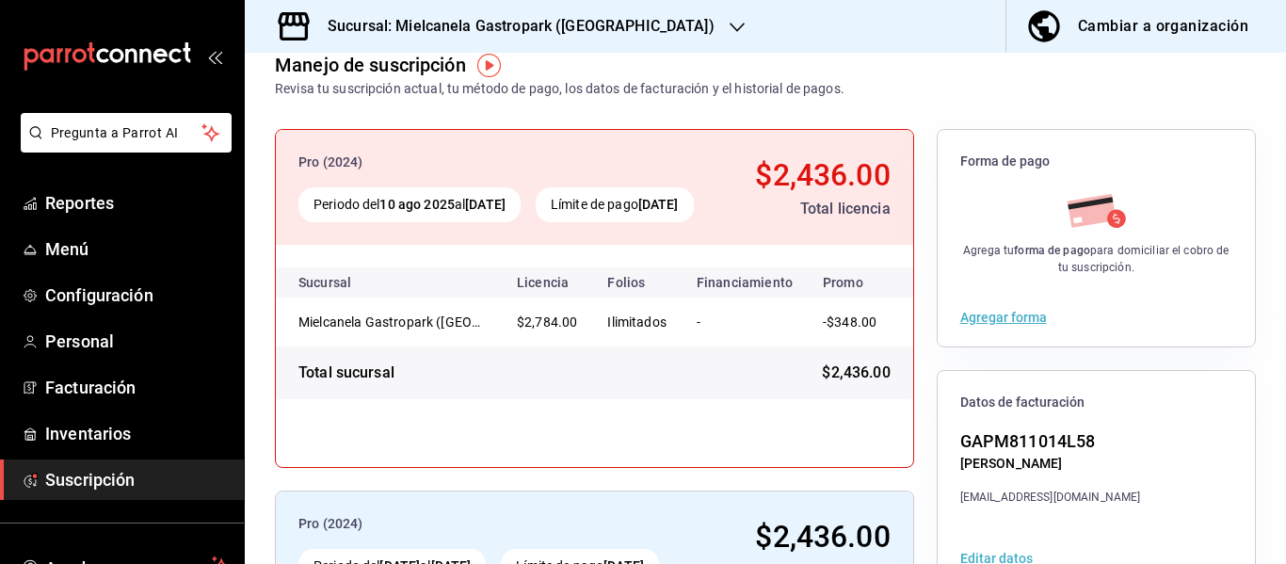
scroll to position [0, 94]
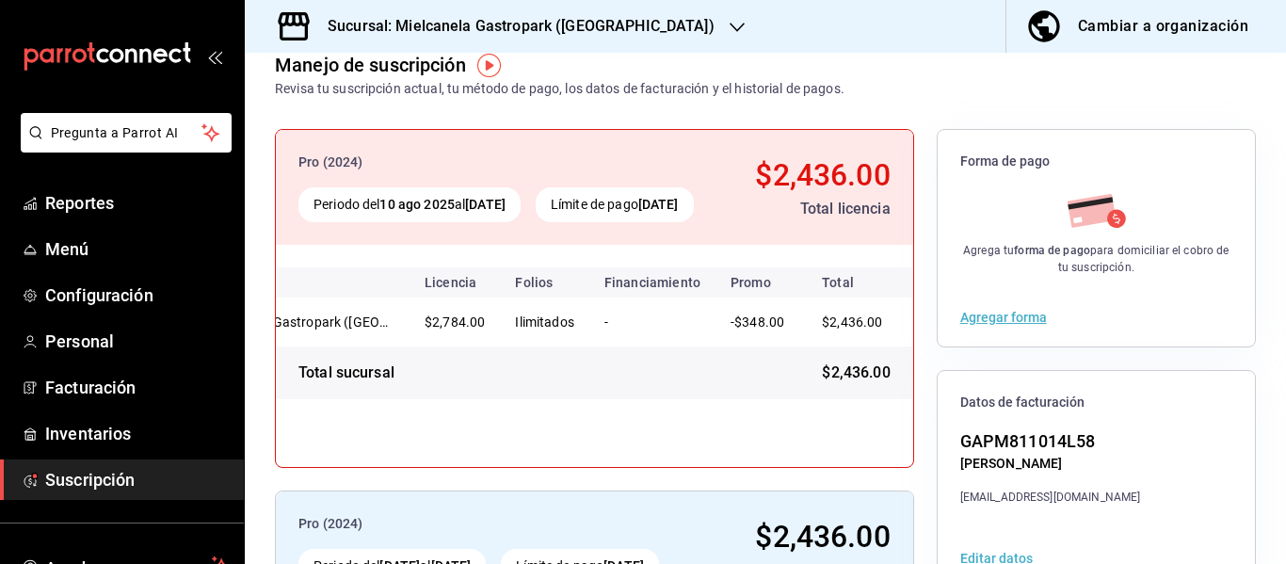
click at [1012, 317] on button "Agregar forma" at bounding box center [1003, 317] width 87 height 13
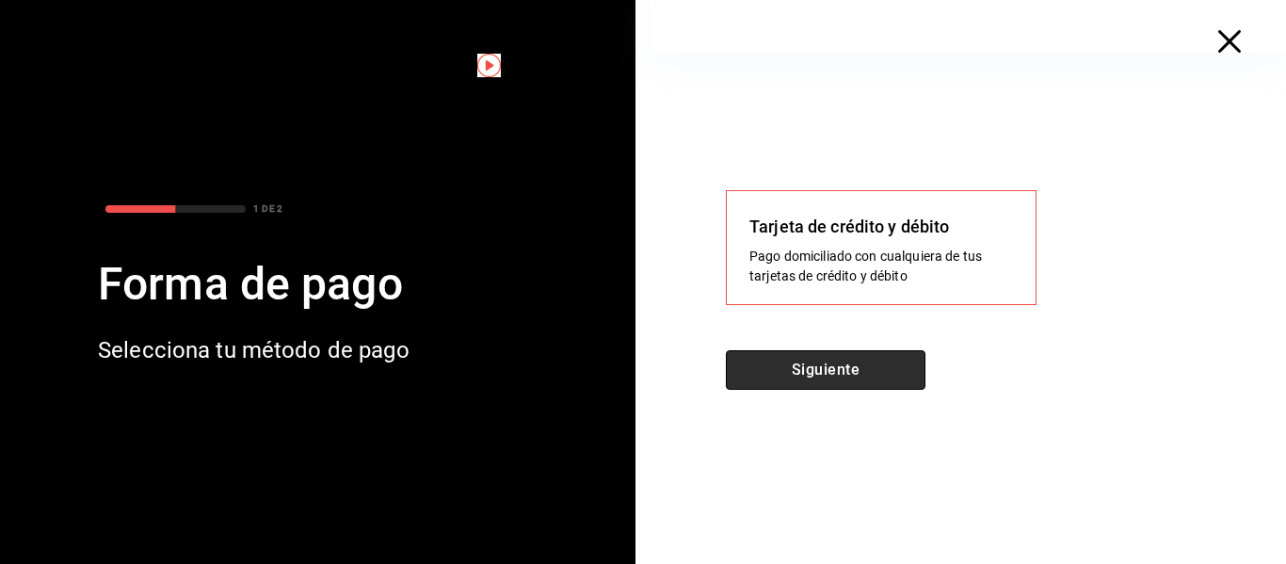
click at [868, 370] on button "Siguiente" at bounding box center [826, 370] width 200 height 40
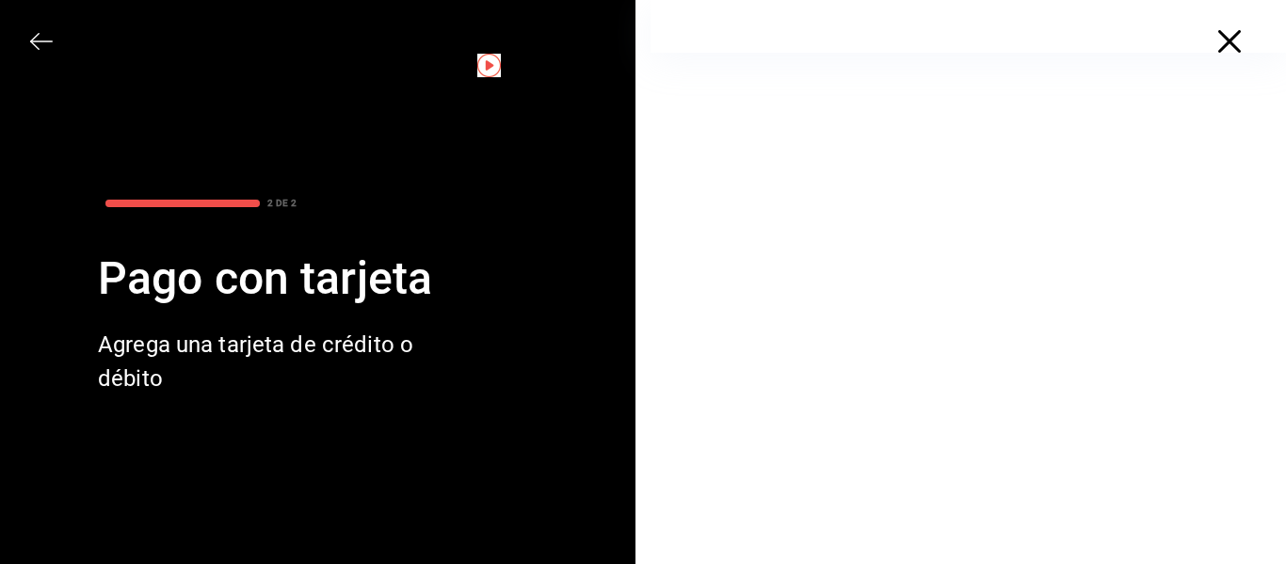
scroll to position [0, 0]
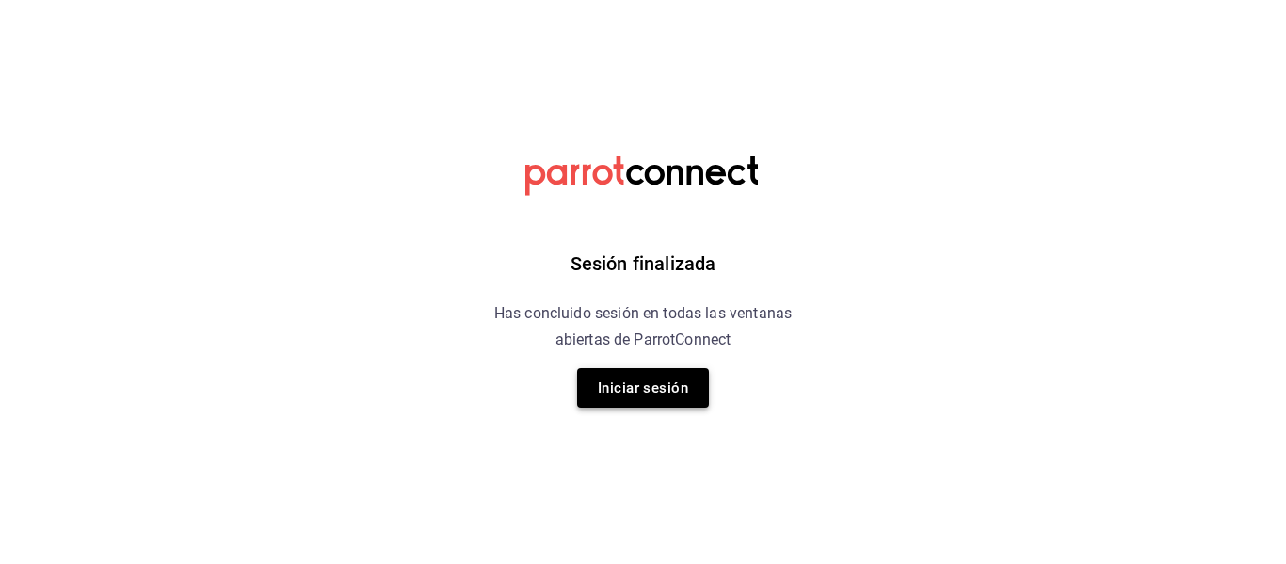
click at [680, 376] on button "Iniciar sesión" at bounding box center [643, 388] width 132 height 40
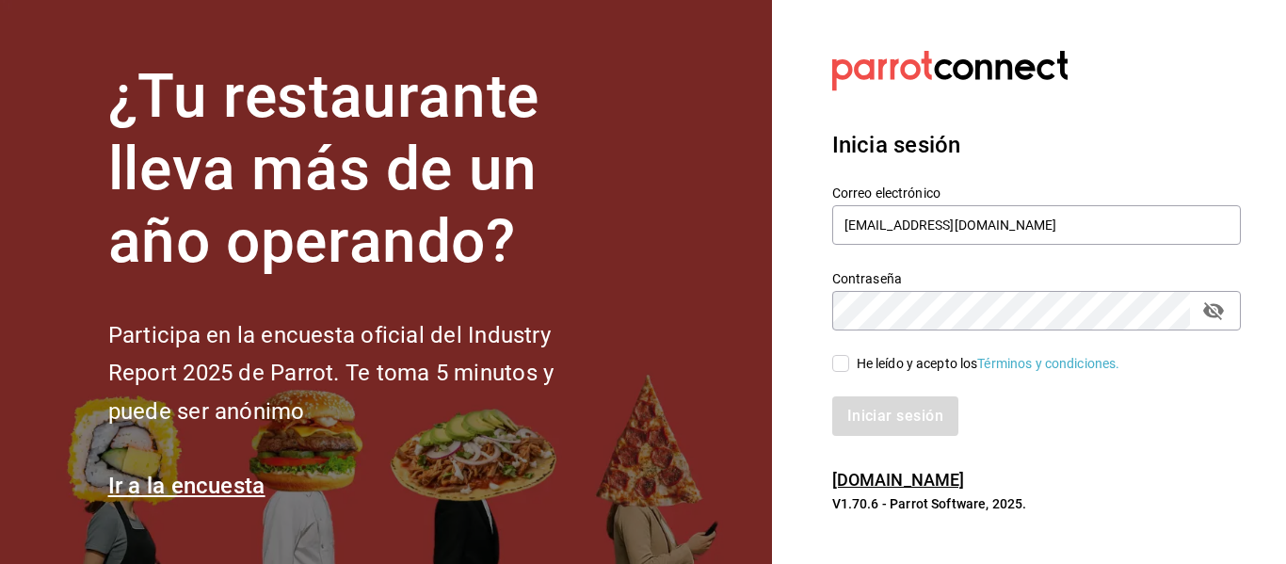
click at [840, 366] on input "He leído y acepto los Términos y condiciones." at bounding box center [840, 363] width 17 height 17
checkbox input "true"
click at [847, 410] on button "Iniciar sesión" at bounding box center [896, 416] width 128 height 40
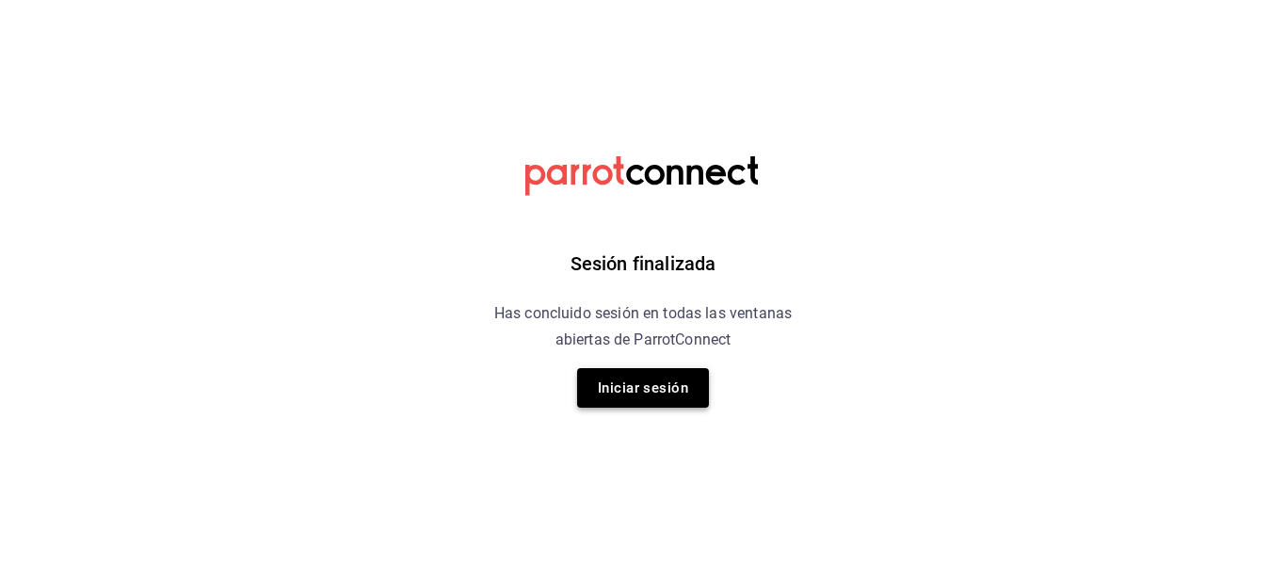
click at [612, 398] on button "Iniciar sesión" at bounding box center [643, 388] width 132 height 40
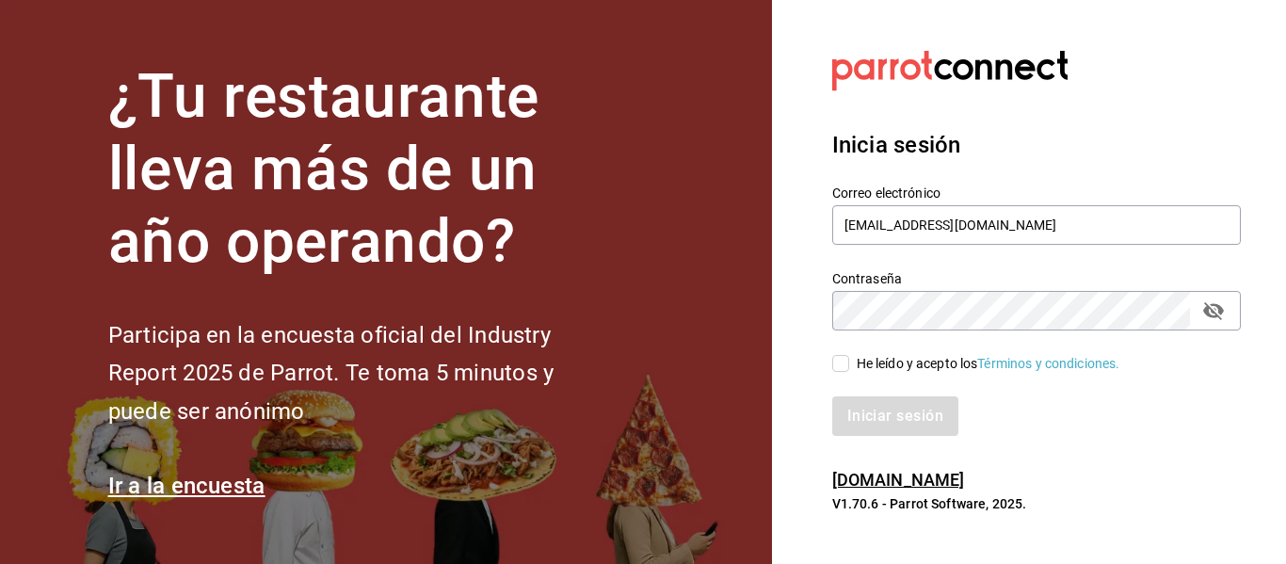
click at [841, 365] on input "He leído y acepto los Términos y condiciones." at bounding box center [840, 363] width 17 height 17
checkbox input "true"
click at [851, 403] on button "Iniciar sesión" at bounding box center [896, 416] width 128 height 40
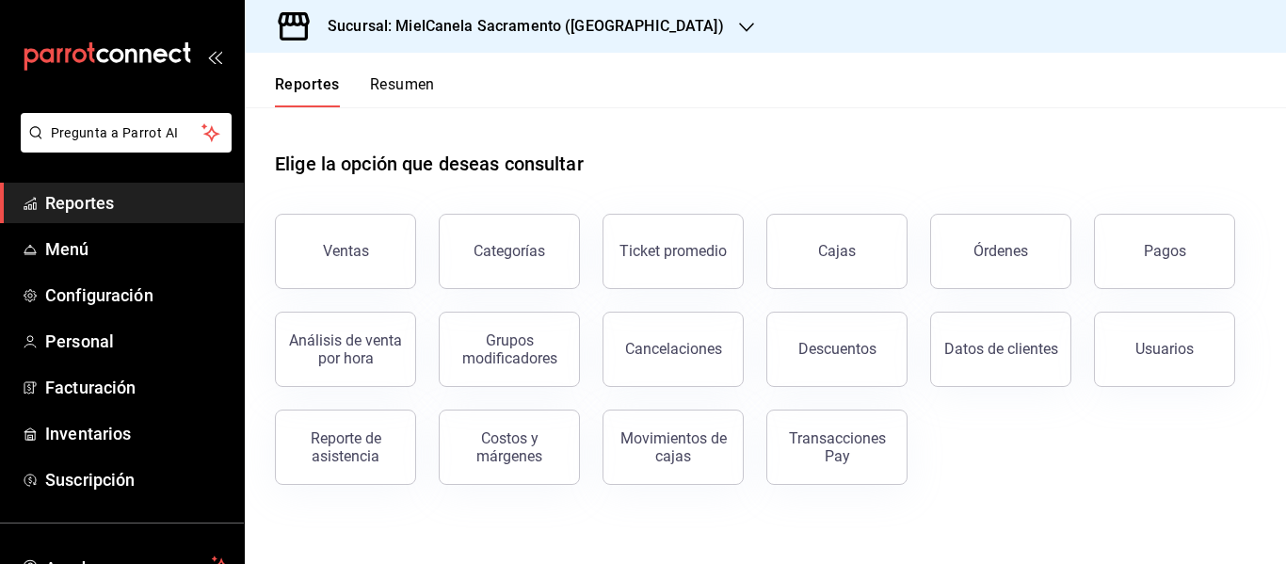
click at [535, 8] on div "Sucursal: MielCanela Sacramento ([GEOGRAPHIC_DATA])" at bounding box center [511, 26] width 502 height 53
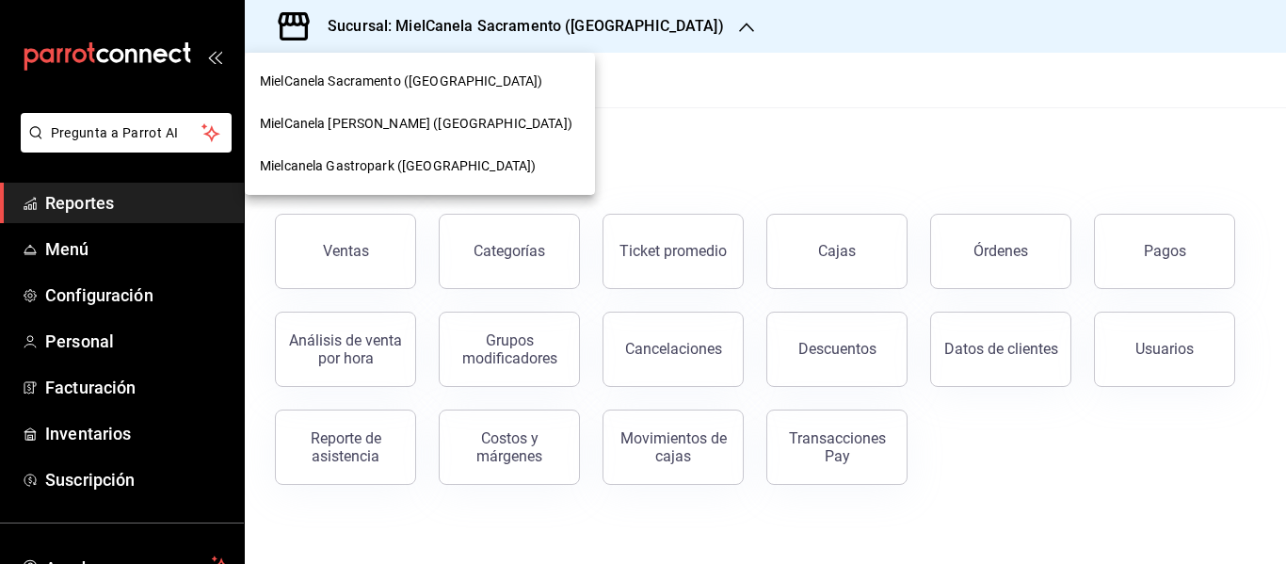
click at [405, 154] on div "Mielcanela Gastropark ([GEOGRAPHIC_DATA])" at bounding box center [420, 166] width 350 height 42
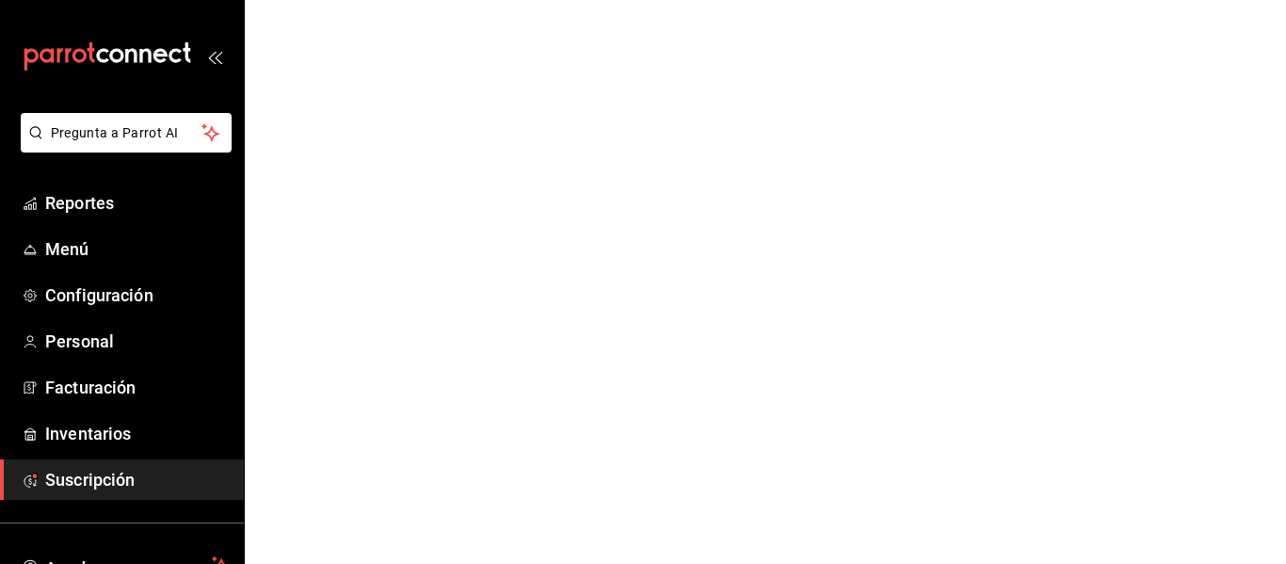
click at [88, 483] on span "Suscripción" at bounding box center [137, 479] width 184 height 25
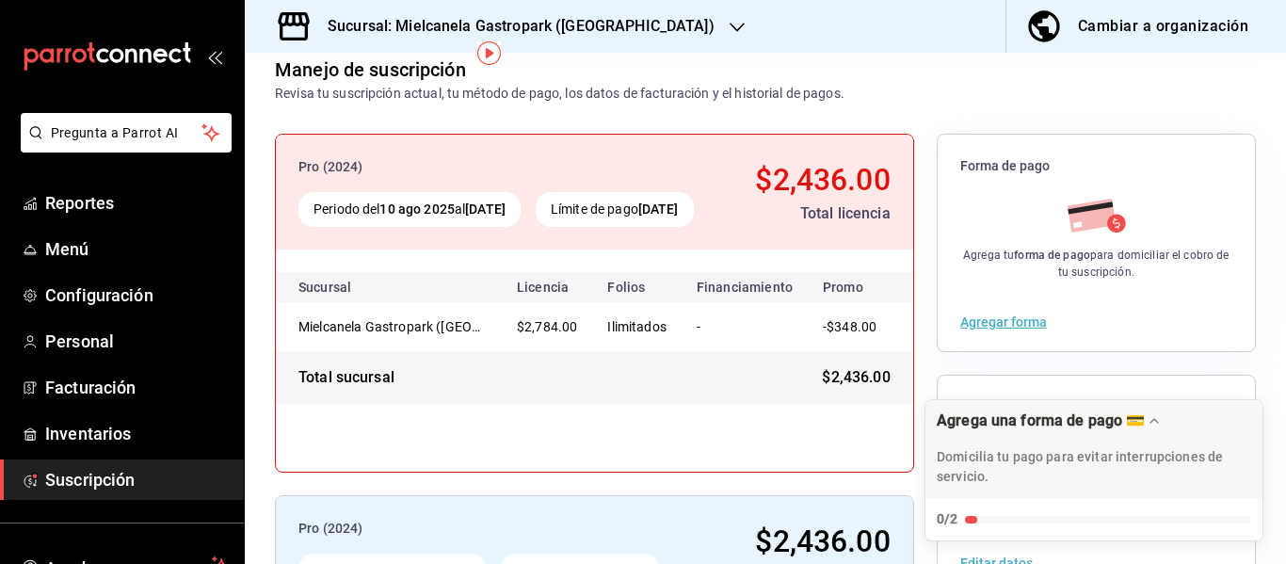
scroll to position [127, 0]
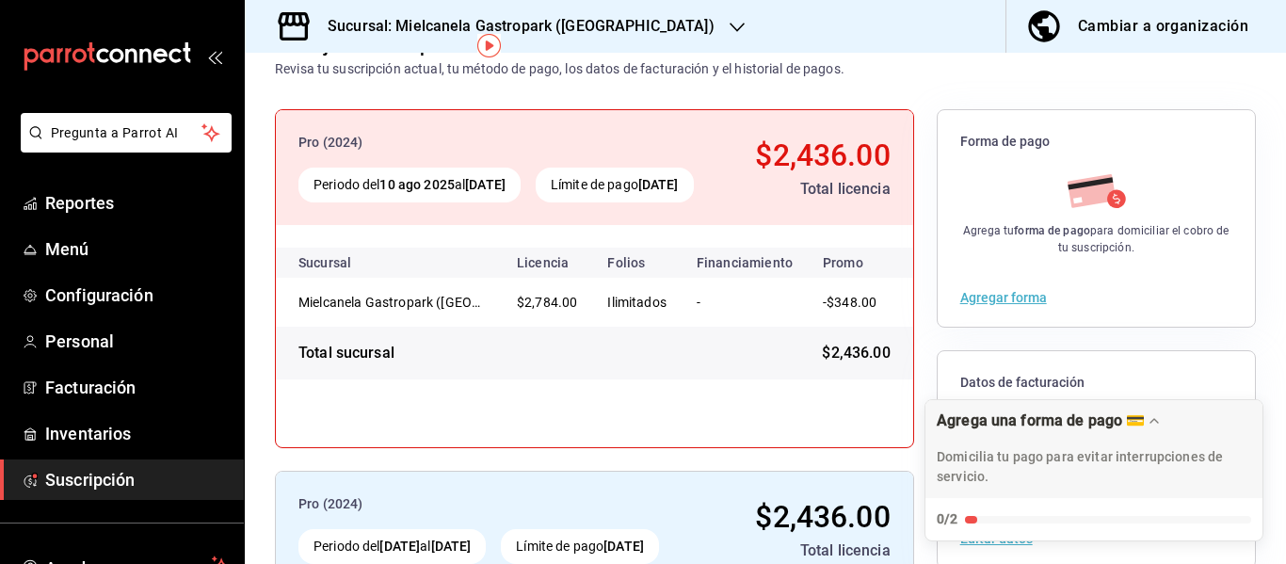
click at [1025, 293] on button "Agregar forma" at bounding box center [1003, 297] width 87 height 13
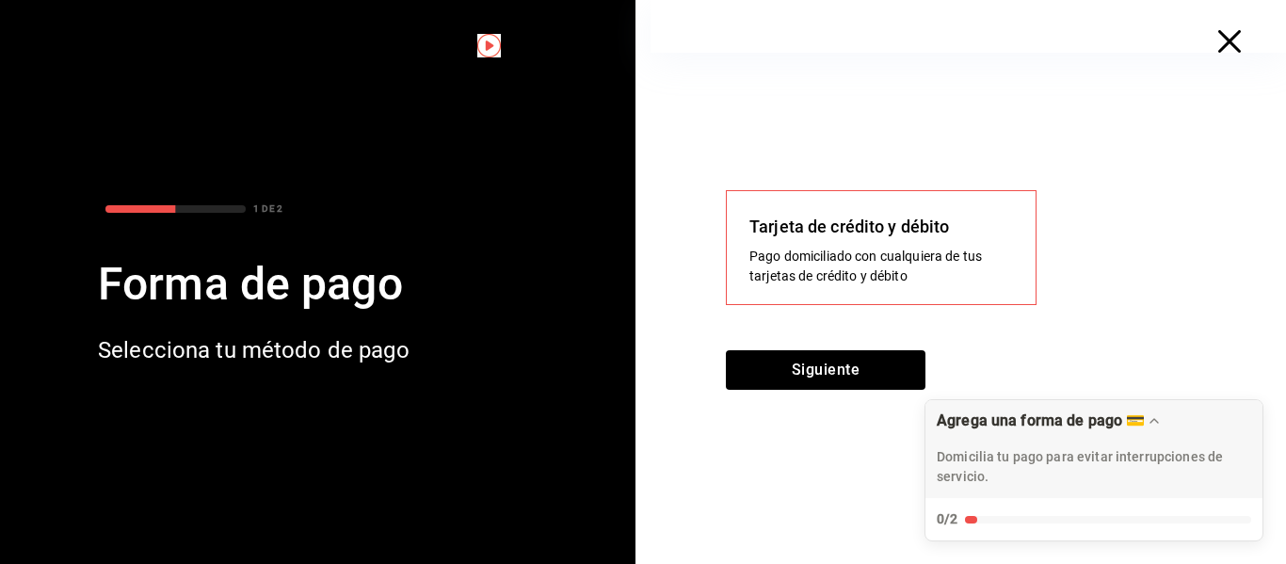
click at [1226, 41] on icon "button" at bounding box center [1229, 41] width 23 height 23
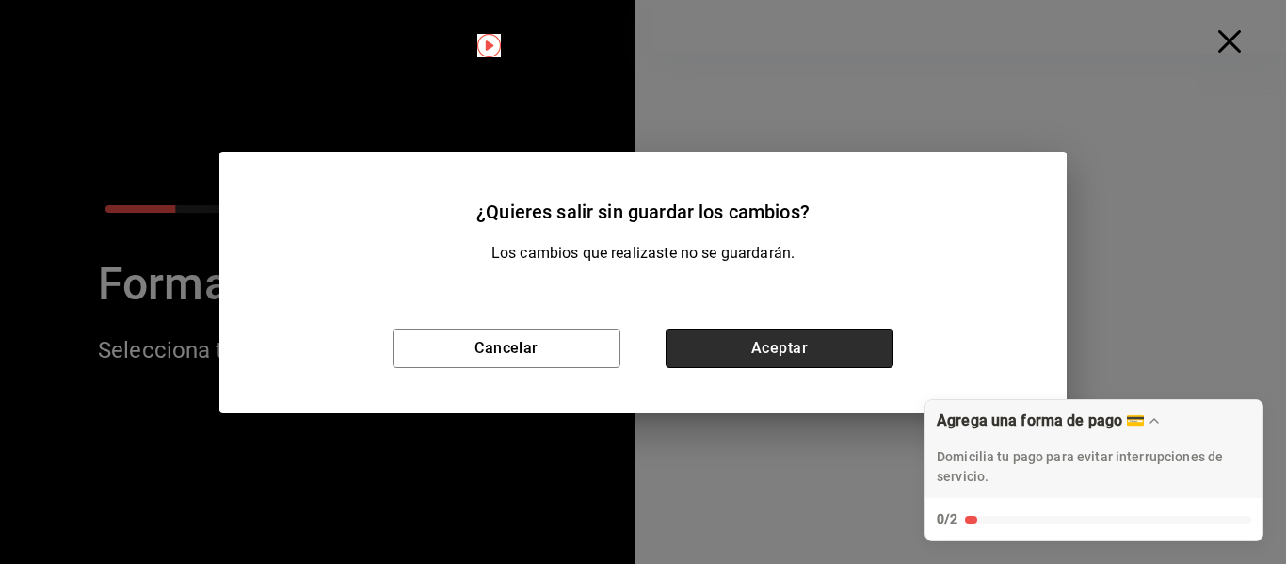
click at [761, 360] on button "Aceptar" at bounding box center [779, 348] width 228 height 40
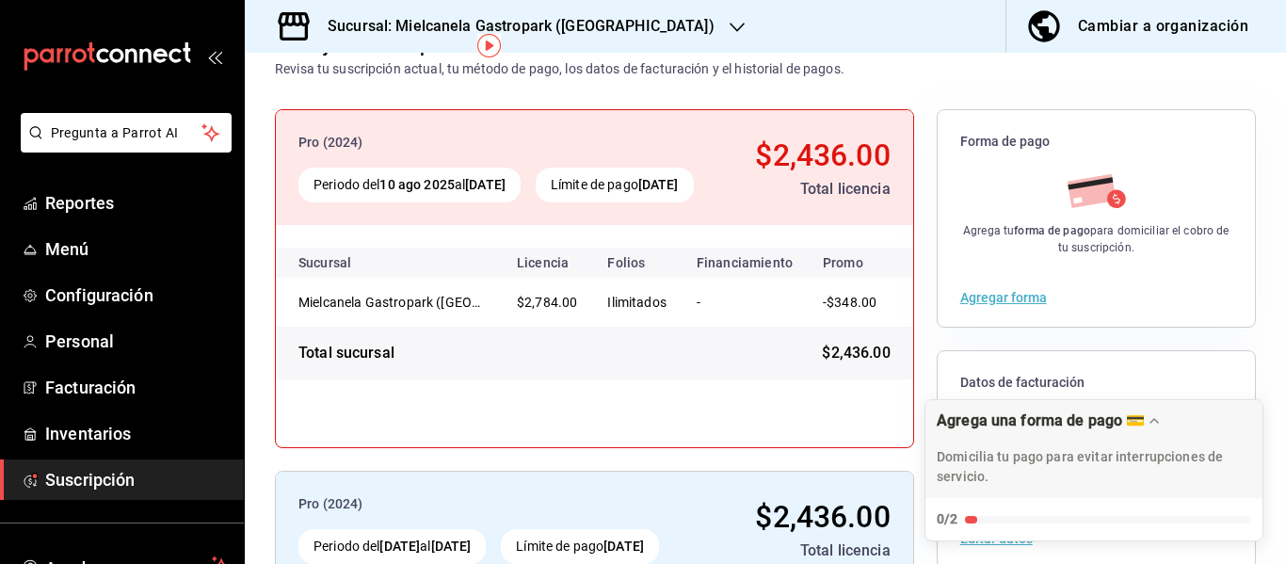
click at [1022, 294] on button "Agregar forma" at bounding box center [1003, 297] width 87 height 13
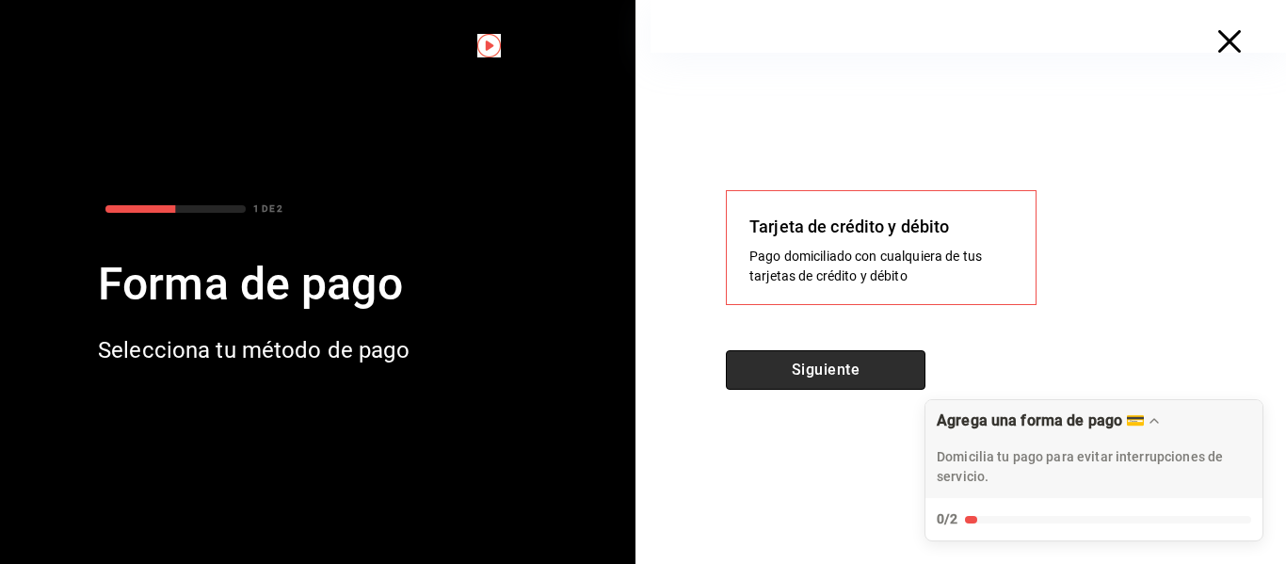
click at [870, 359] on button "Siguiente" at bounding box center [826, 370] width 200 height 40
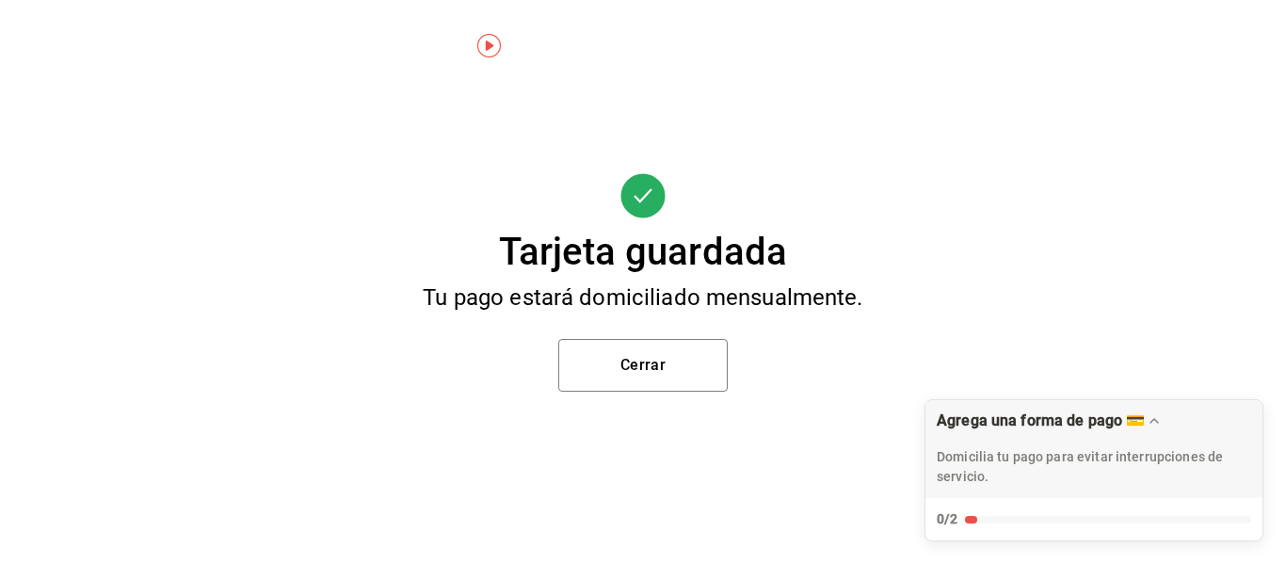
scroll to position [52, 0]
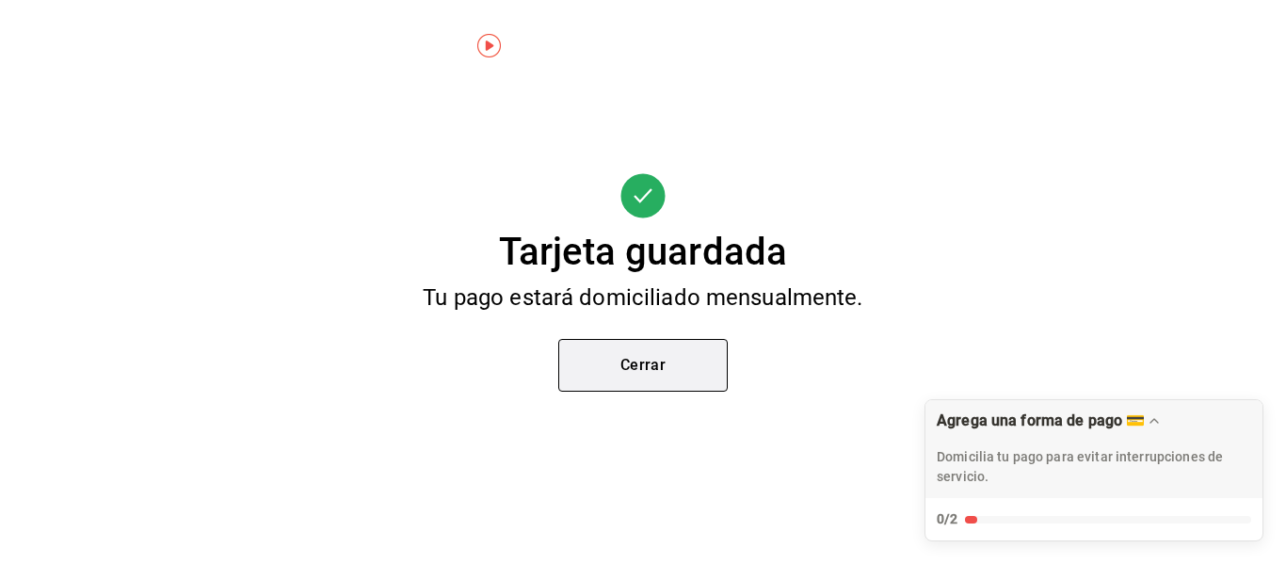
click at [662, 342] on button "Cerrar" at bounding box center [642, 365] width 169 height 53
